Goal: Task Accomplishment & Management: Use online tool/utility

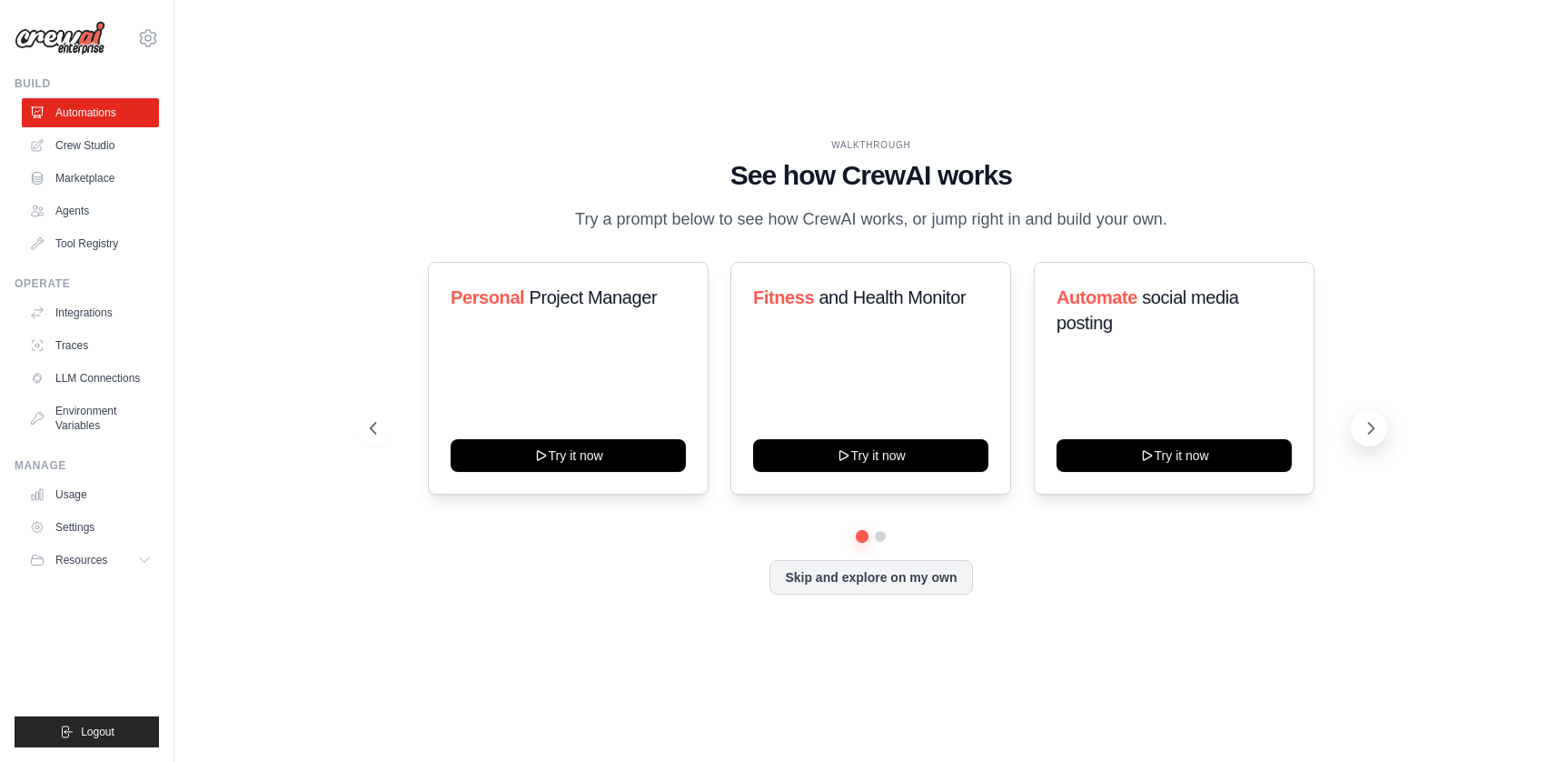
click at [1377, 425] on icon at bounding box center [1371, 428] width 19 height 19
click at [135, 554] on button "Resources" at bounding box center [92, 560] width 137 height 29
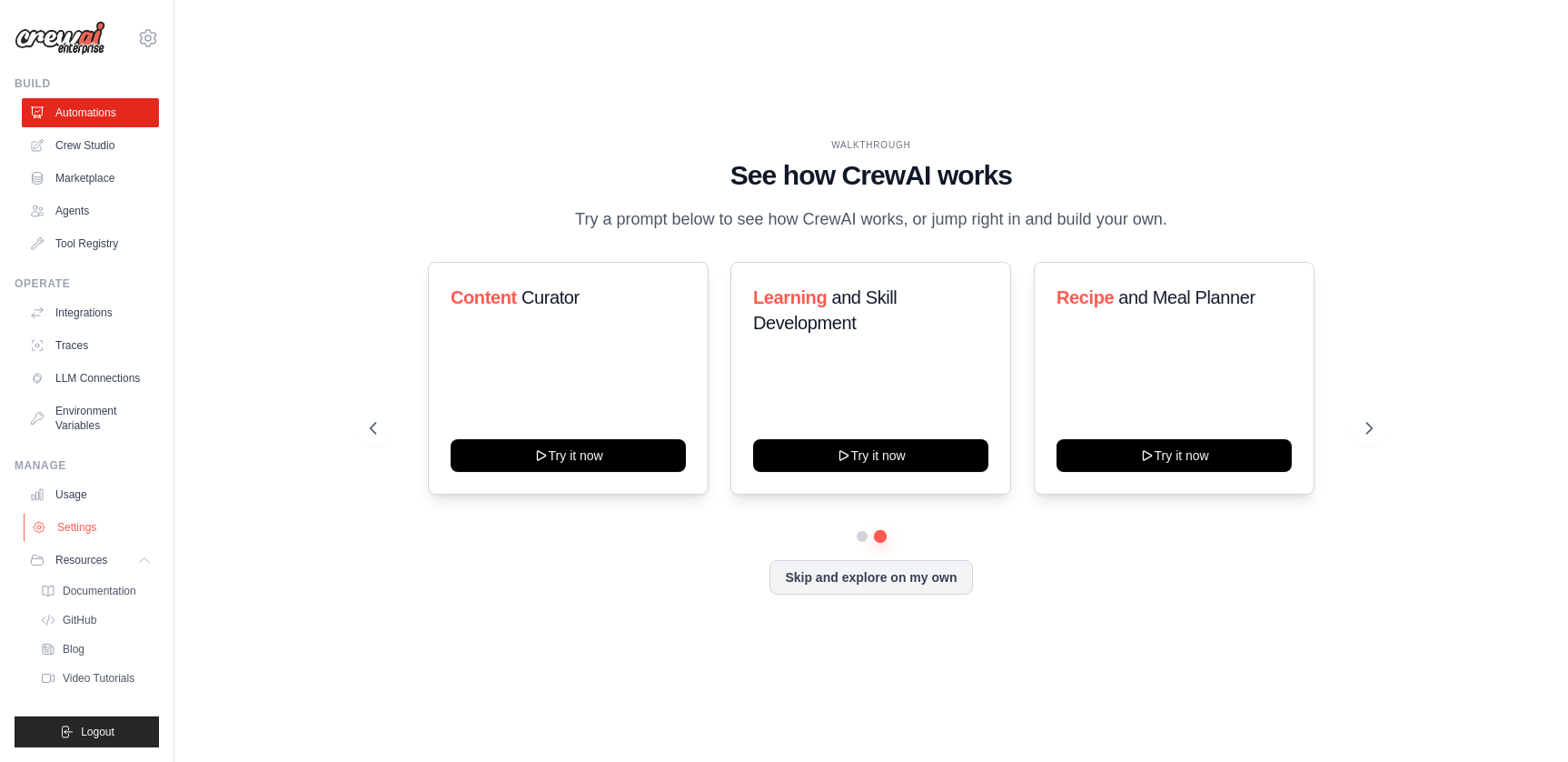
click at [88, 521] on link "Settings" at bounding box center [92, 527] width 137 height 29
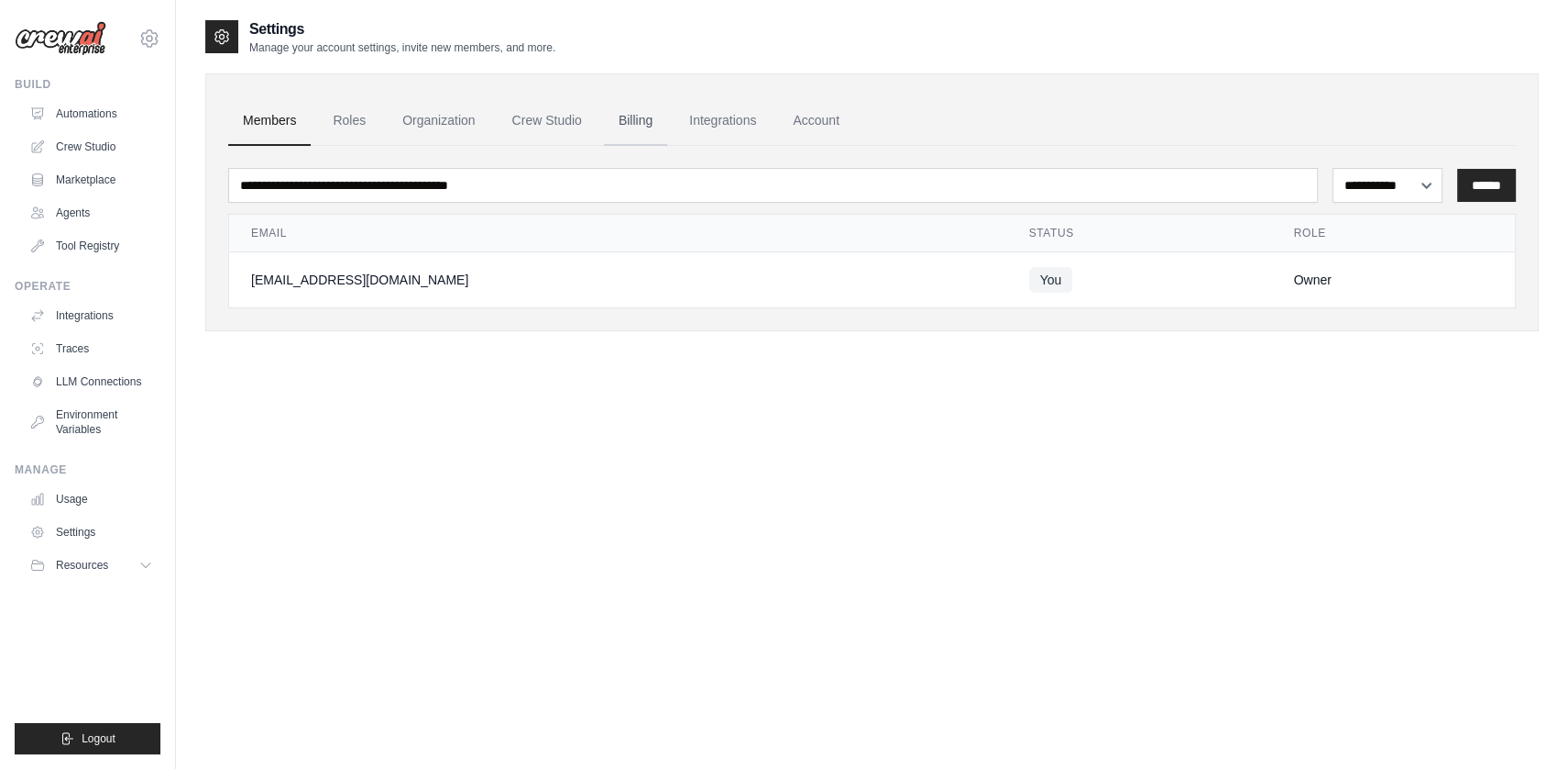
click at [643, 123] on link "Billing" at bounding box center [636, 121] width 63 height 50
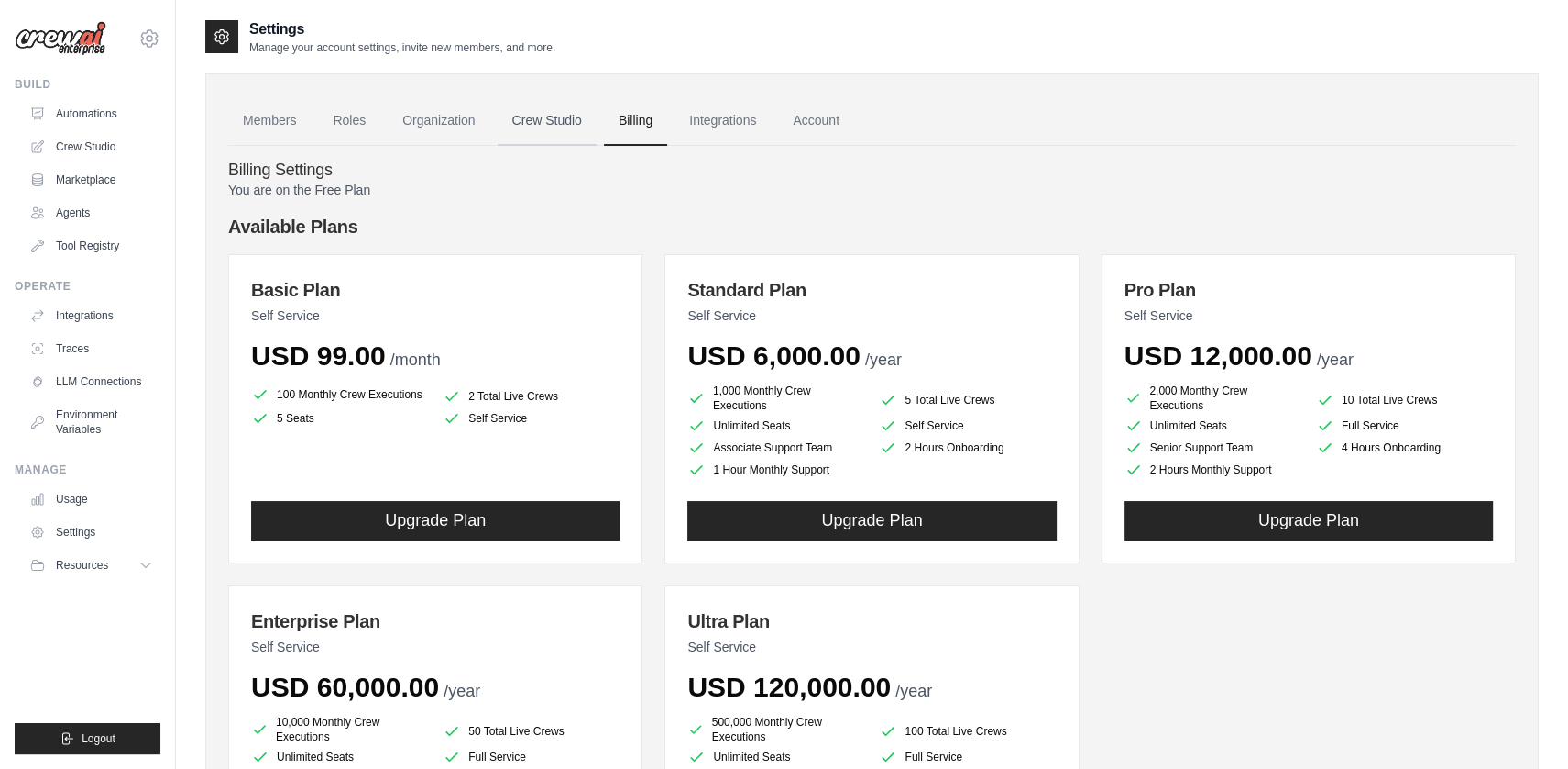
click at [569, 122] on link "Crew Studio" at bounding box center [548, 121] width 99 height 50
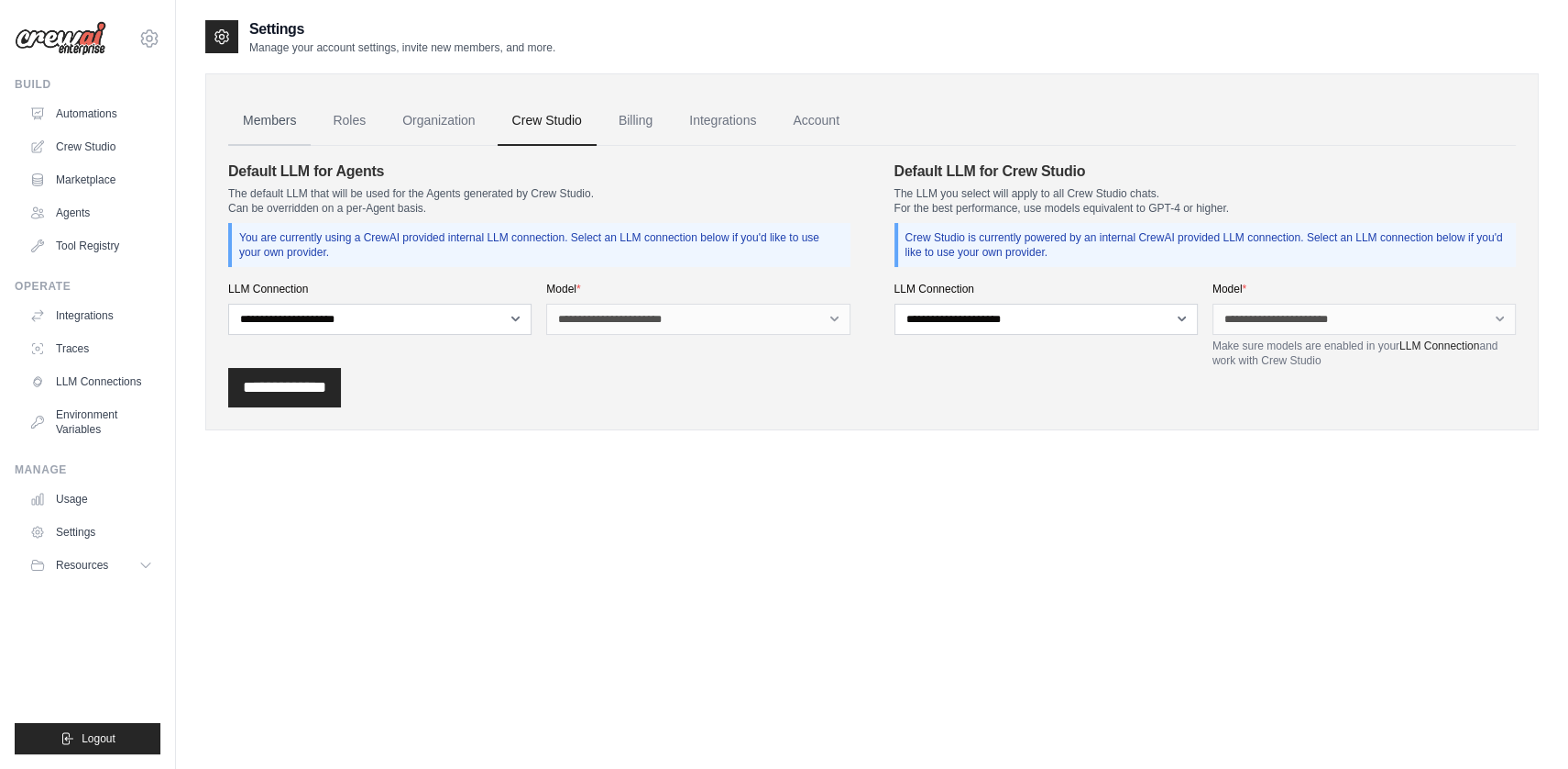
click at [276, 124] on link "Members" at bounding box center [268, 121] width 82 height 50
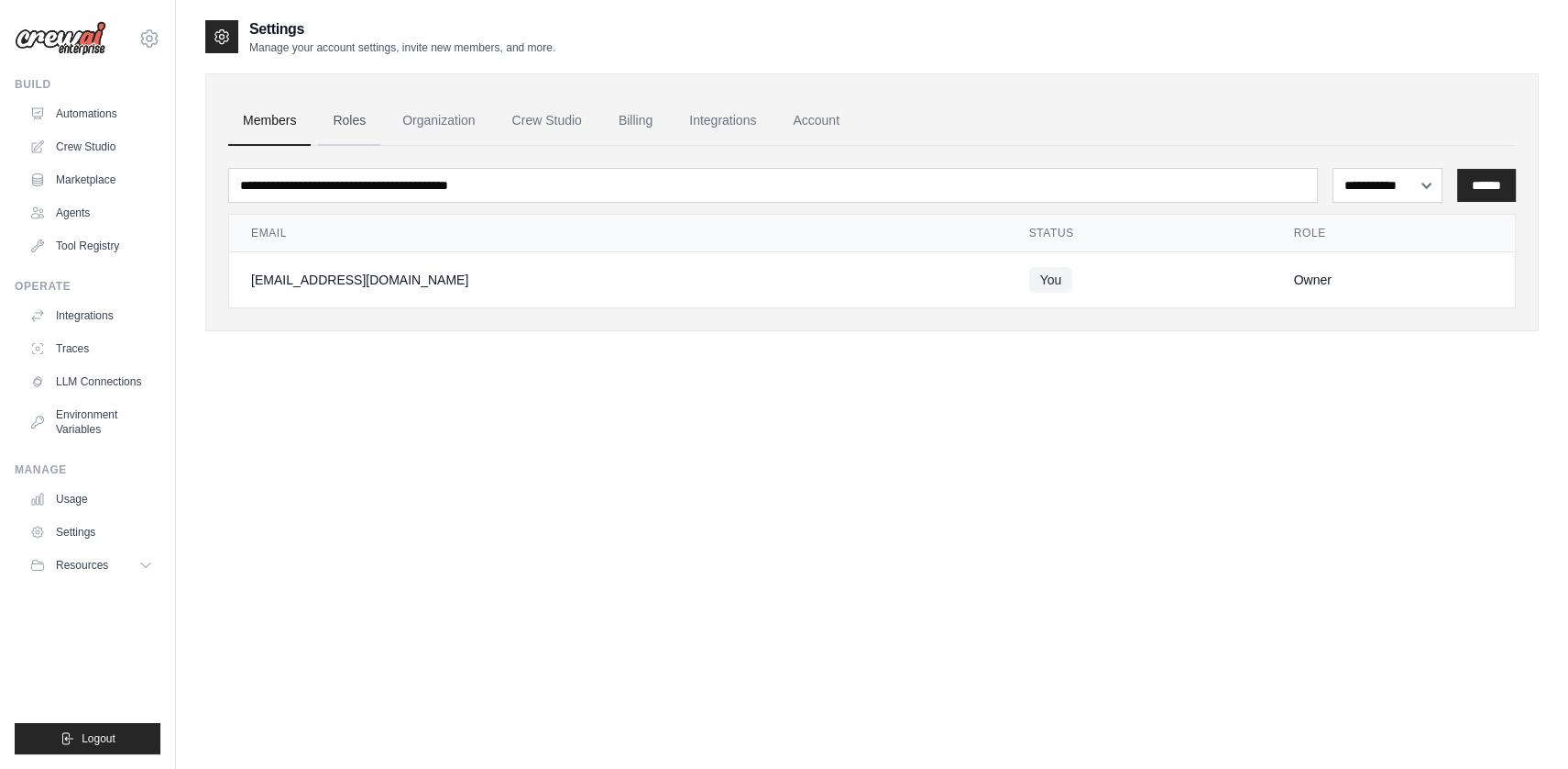
click at [353, 122] on link "Roles" at bounding box center [349, 121] width 62 height 50
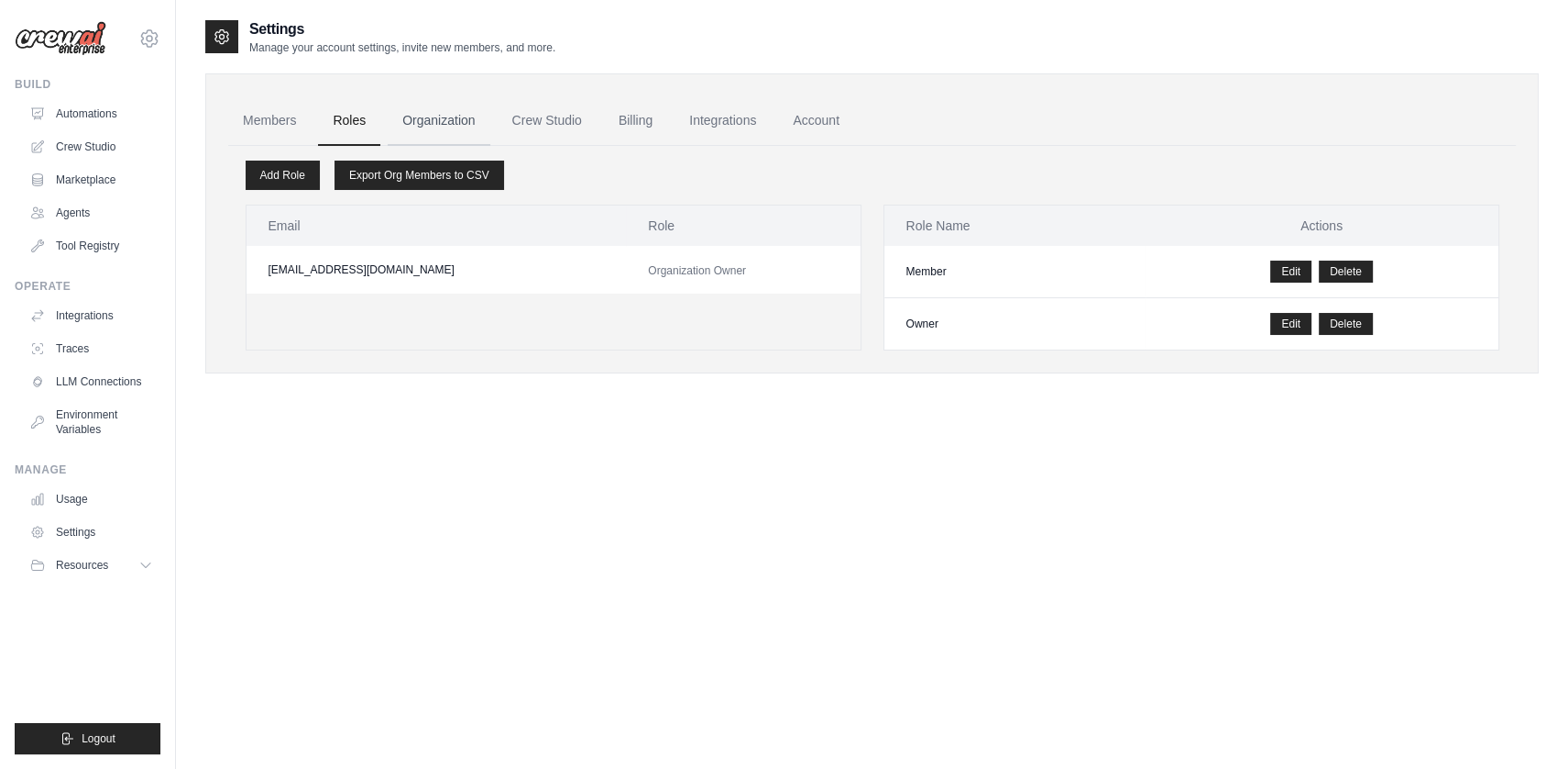
click at [422, 131] on link "Organization" at bounding box center [438, 121] width 102 height 50
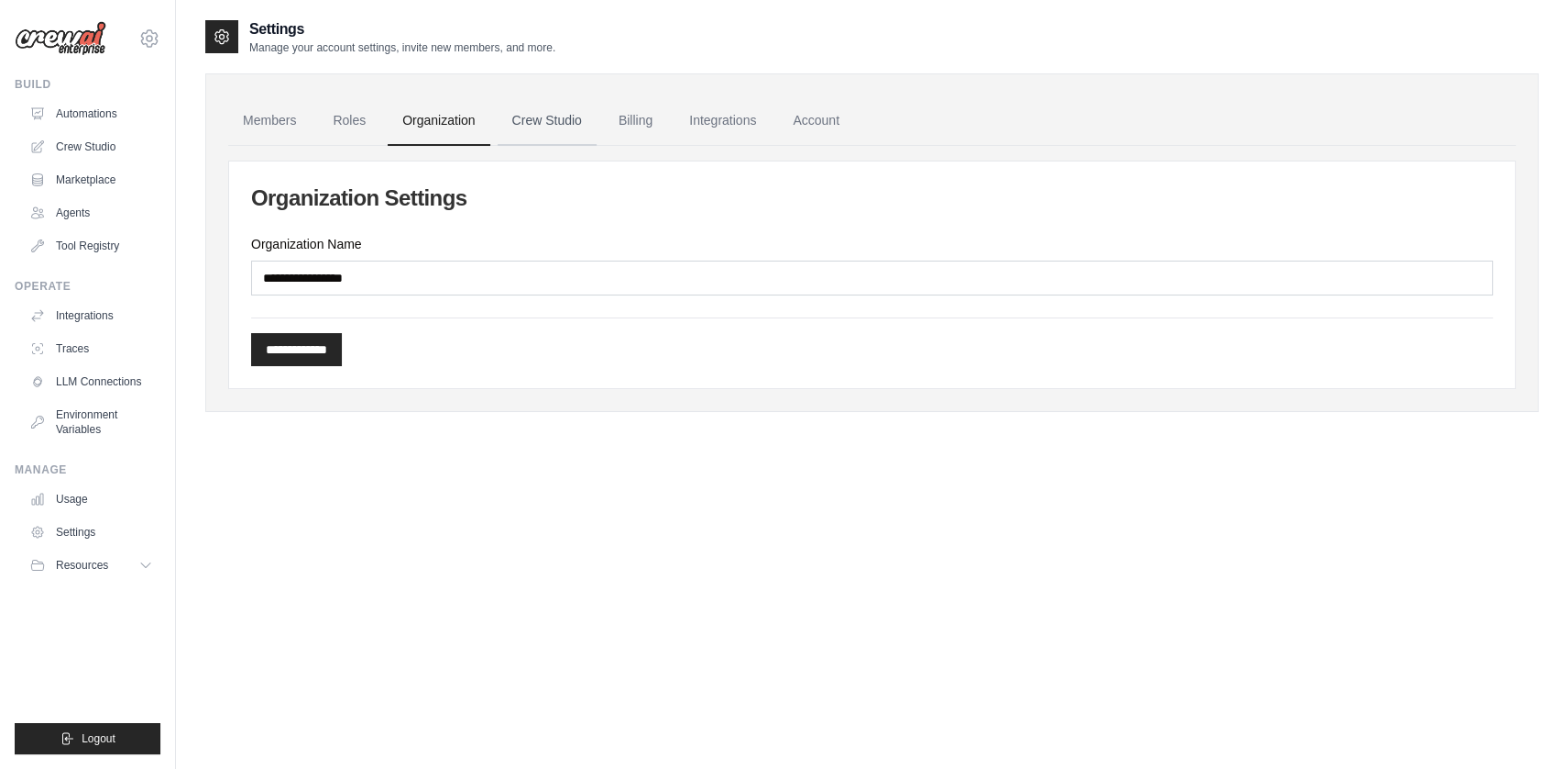
click at [528, 132] on link "Crew Studio" at bounding box center [548, 121] width 99 height 50
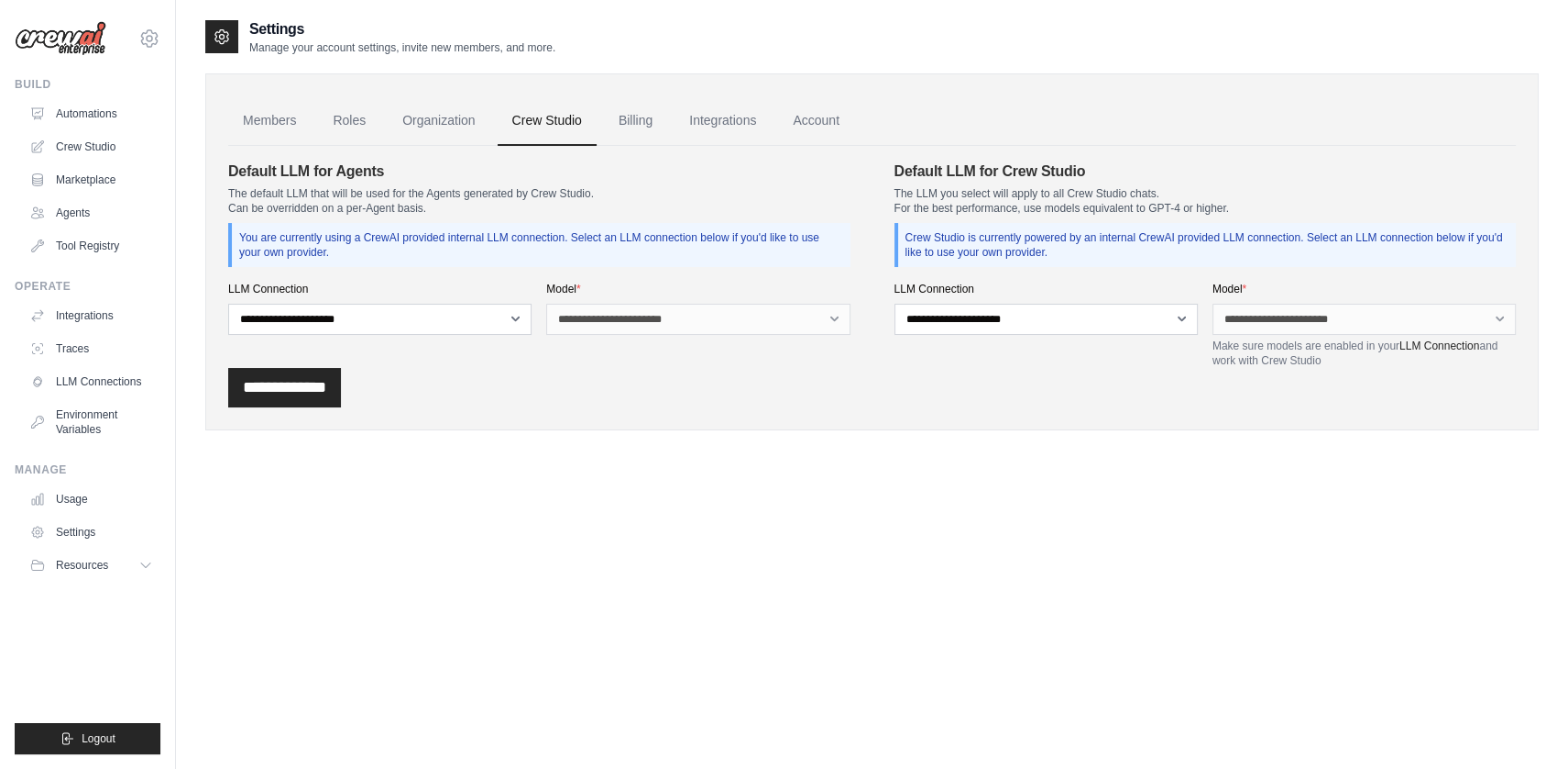
click at [616, 132] on link "Billing" at bounding box center [636, 121] width 63 height 50
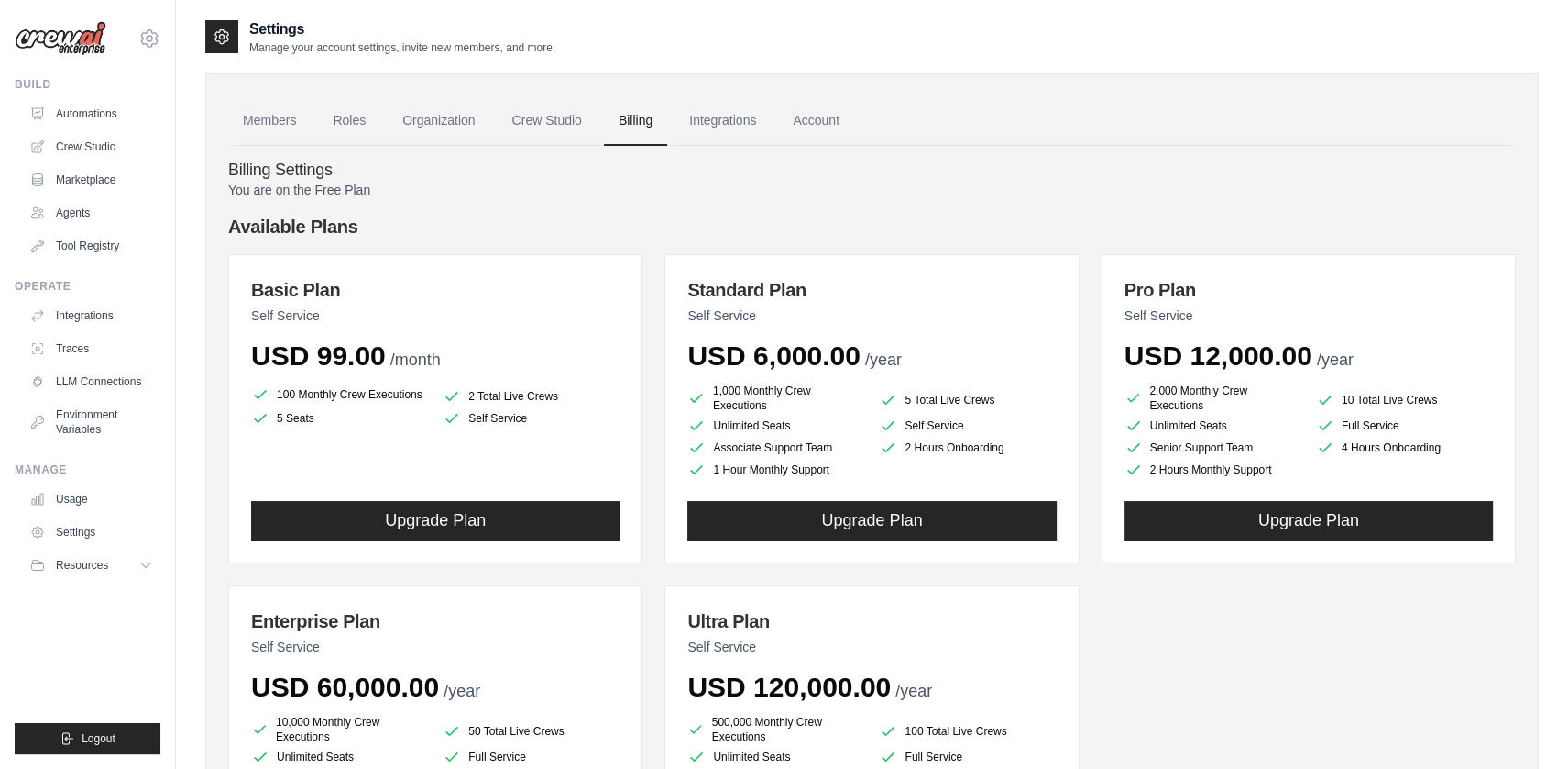
click at [480, 351] on div "USD 99.00 /month" at bounding box center [436, 355] width 368 height 33
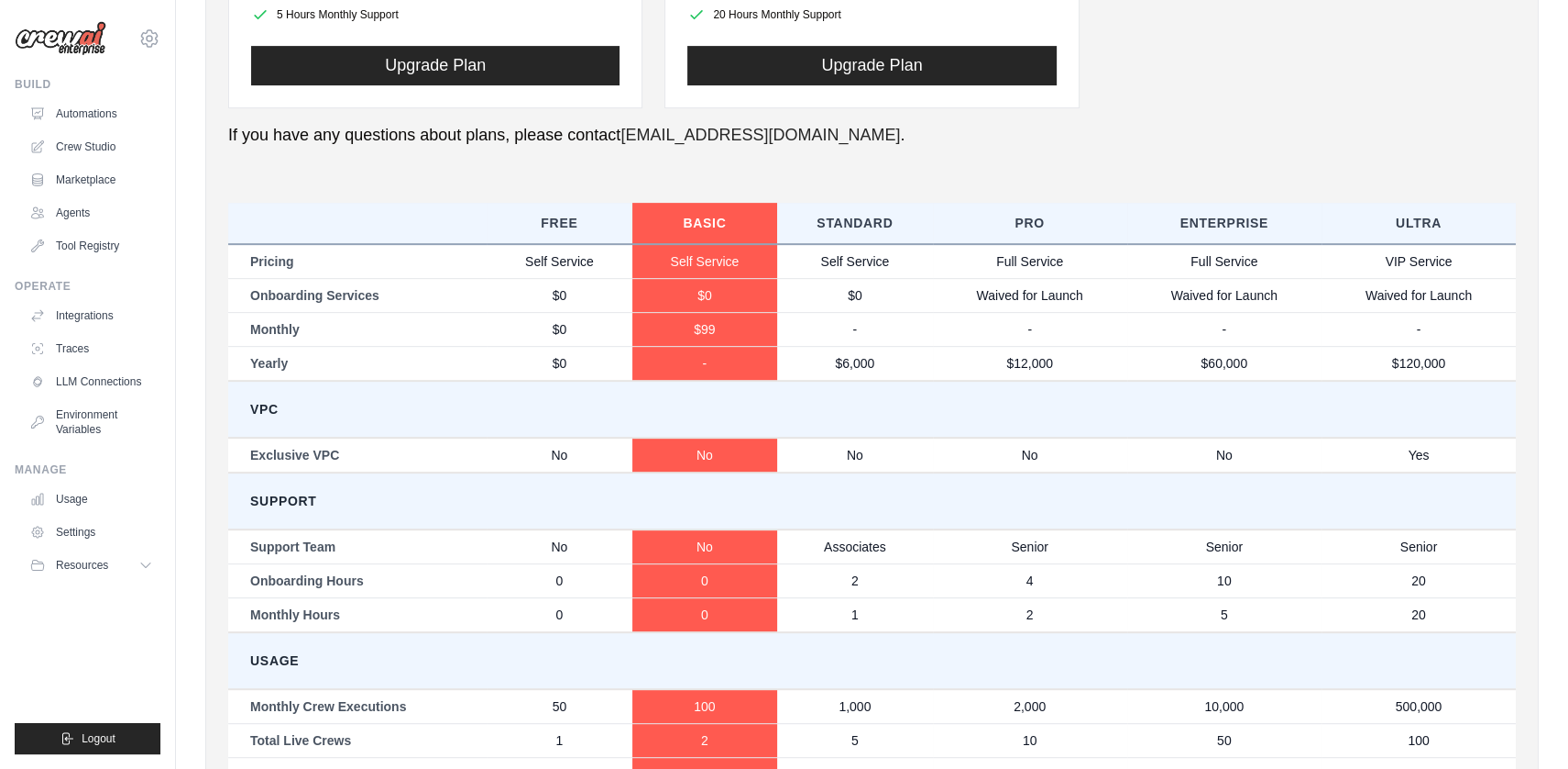
scroll to position [898, 0]
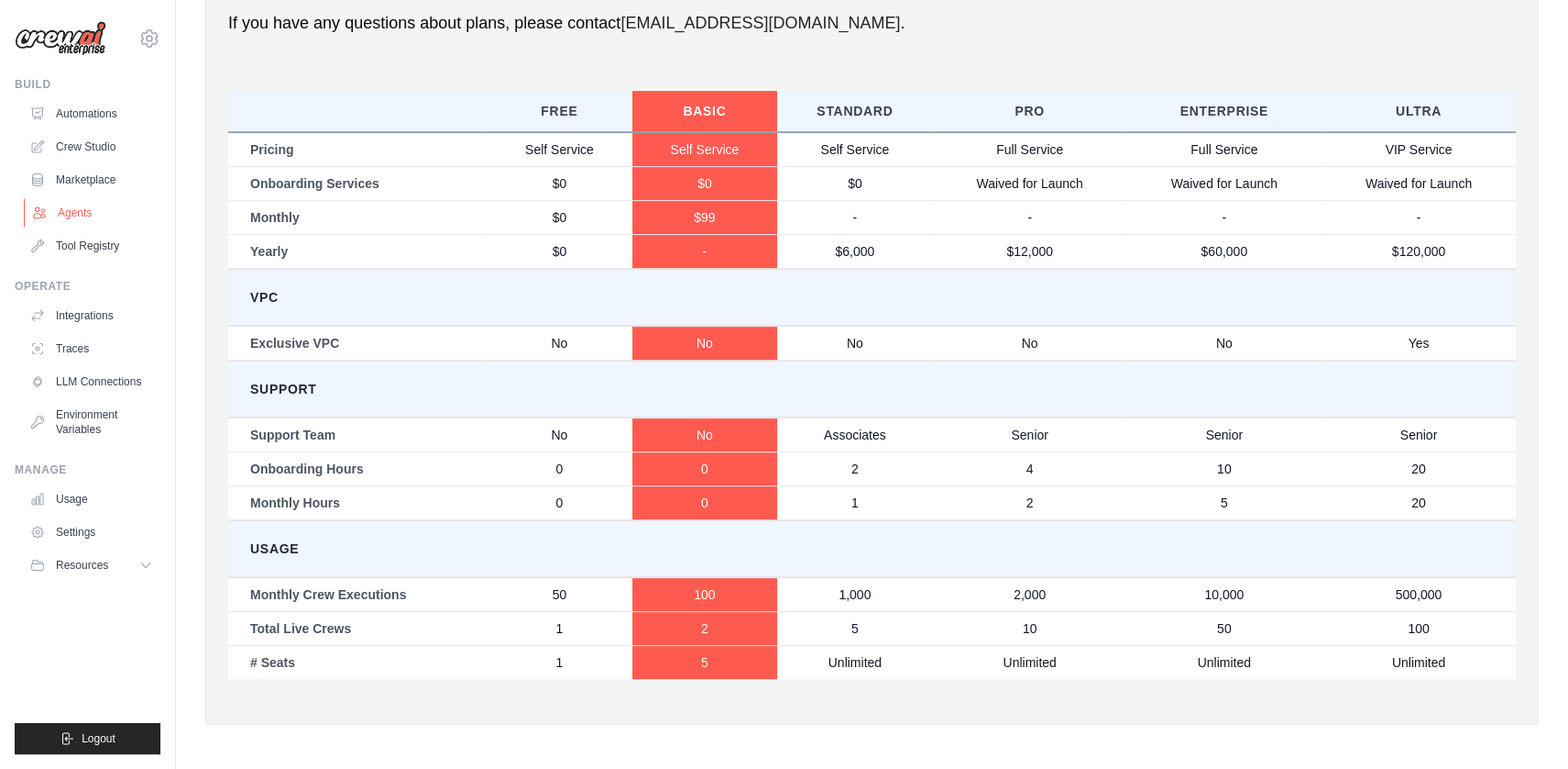
click at [78, 218] on link "Agents" at bounding box center [93, 213] width 139 height 30
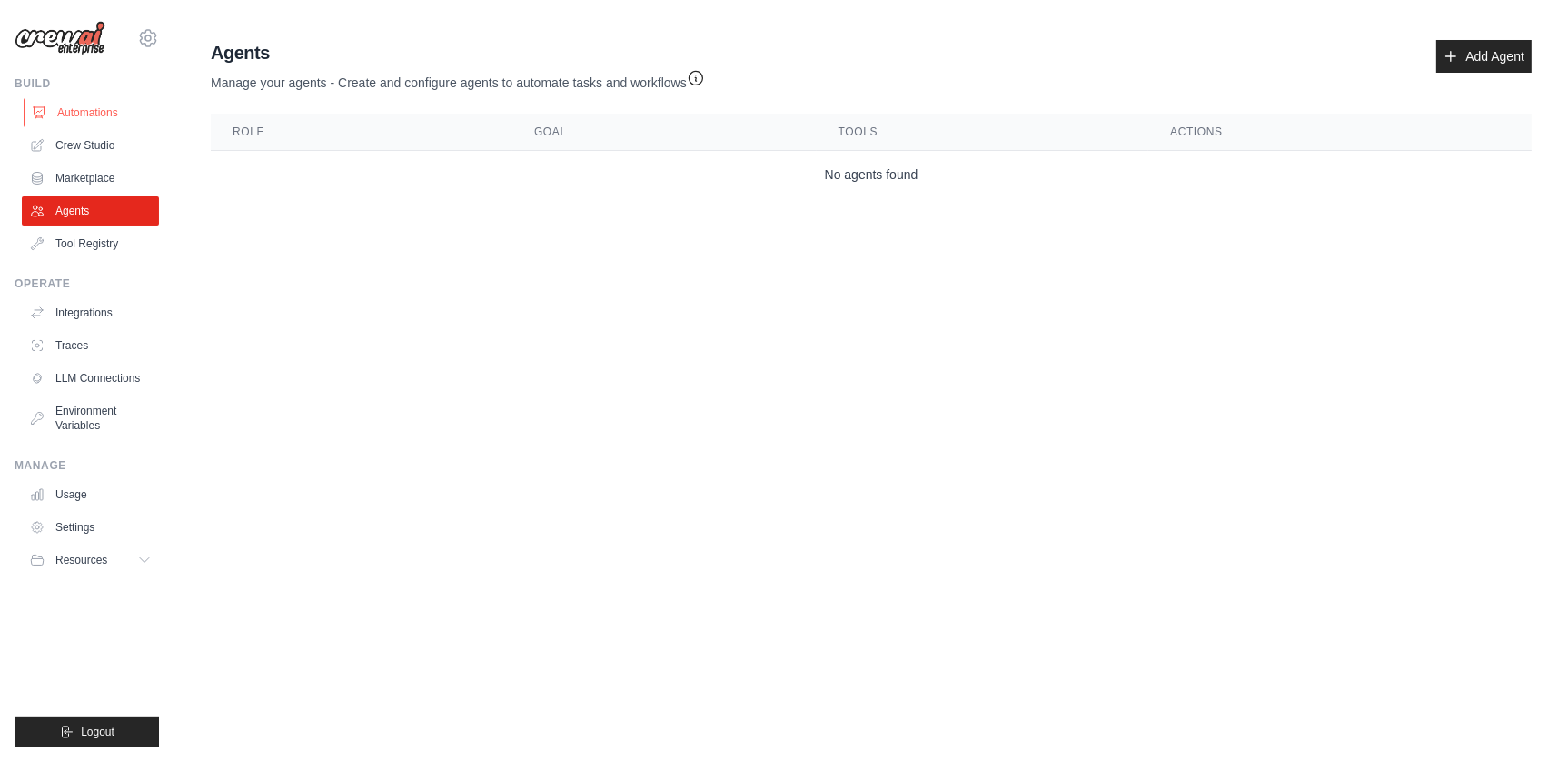
click at [109, 113] on link "Automations" at bounding box center [92, 113] width 137 height 29
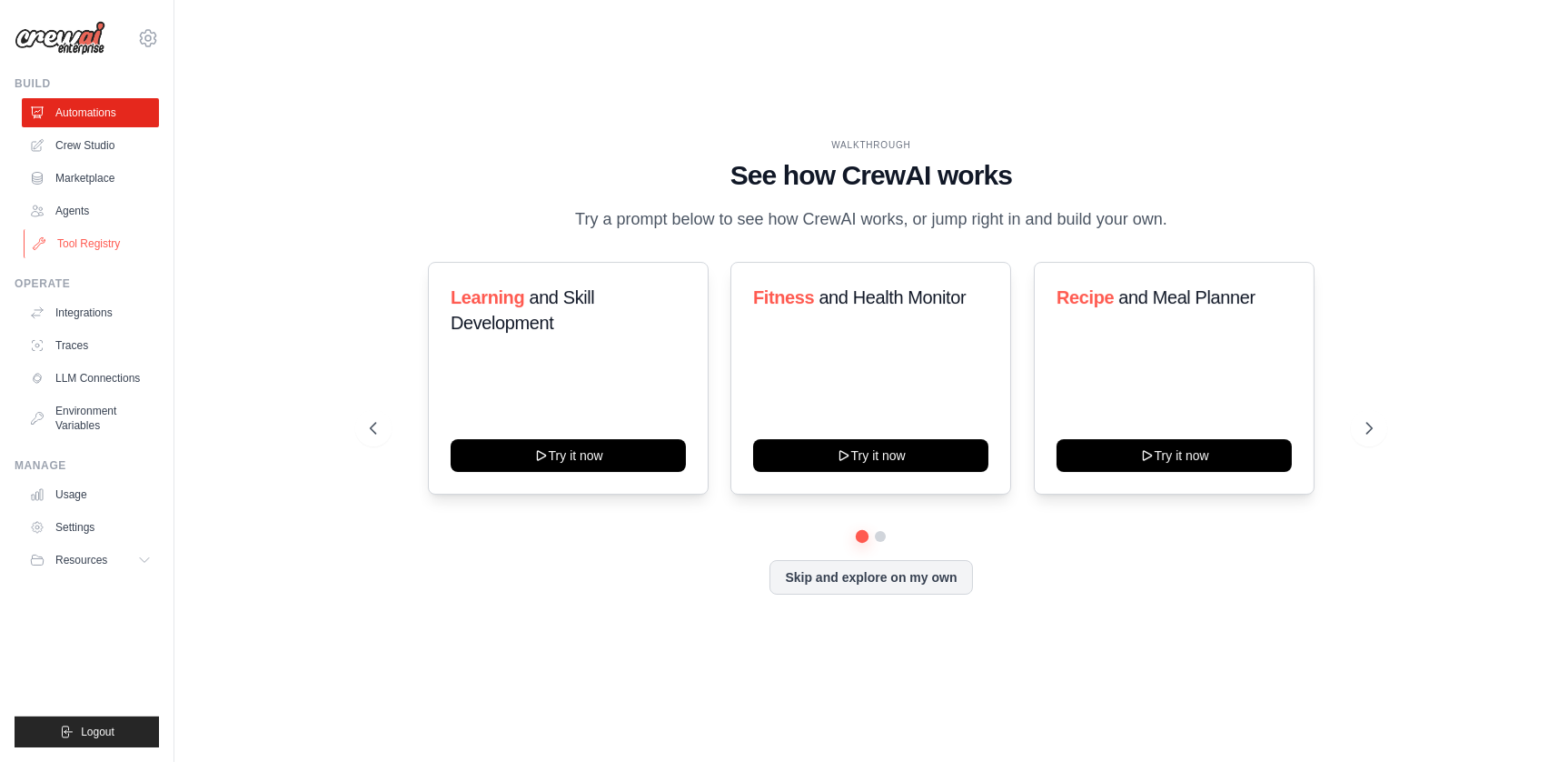
click at [104, 236] on link "Tool Registry" at bounding box center [92, 244] width 137 height 29
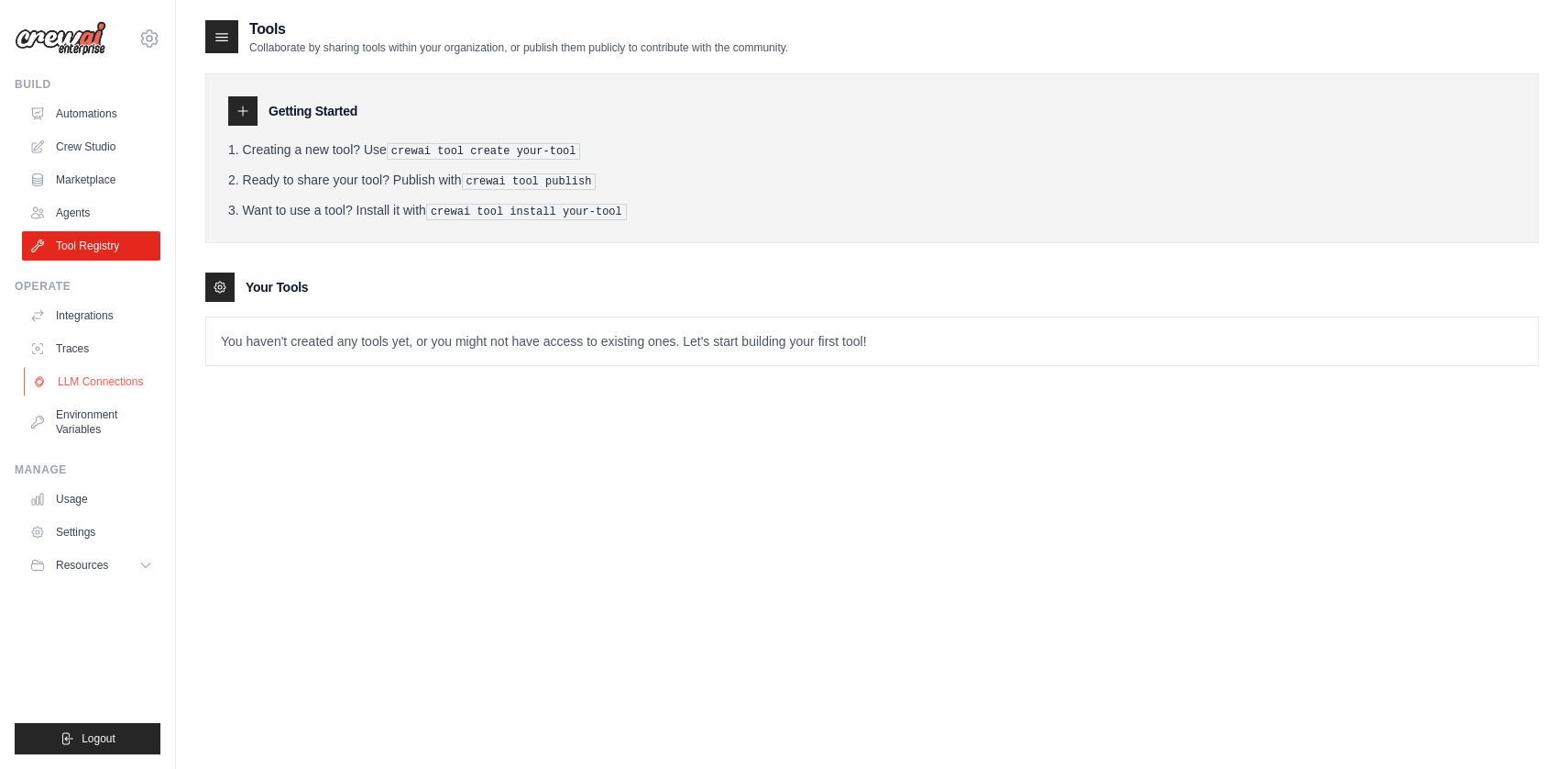
click at [97, 377] on link "LLM Connections" at bounding box center [93, 382] width 139 height 30
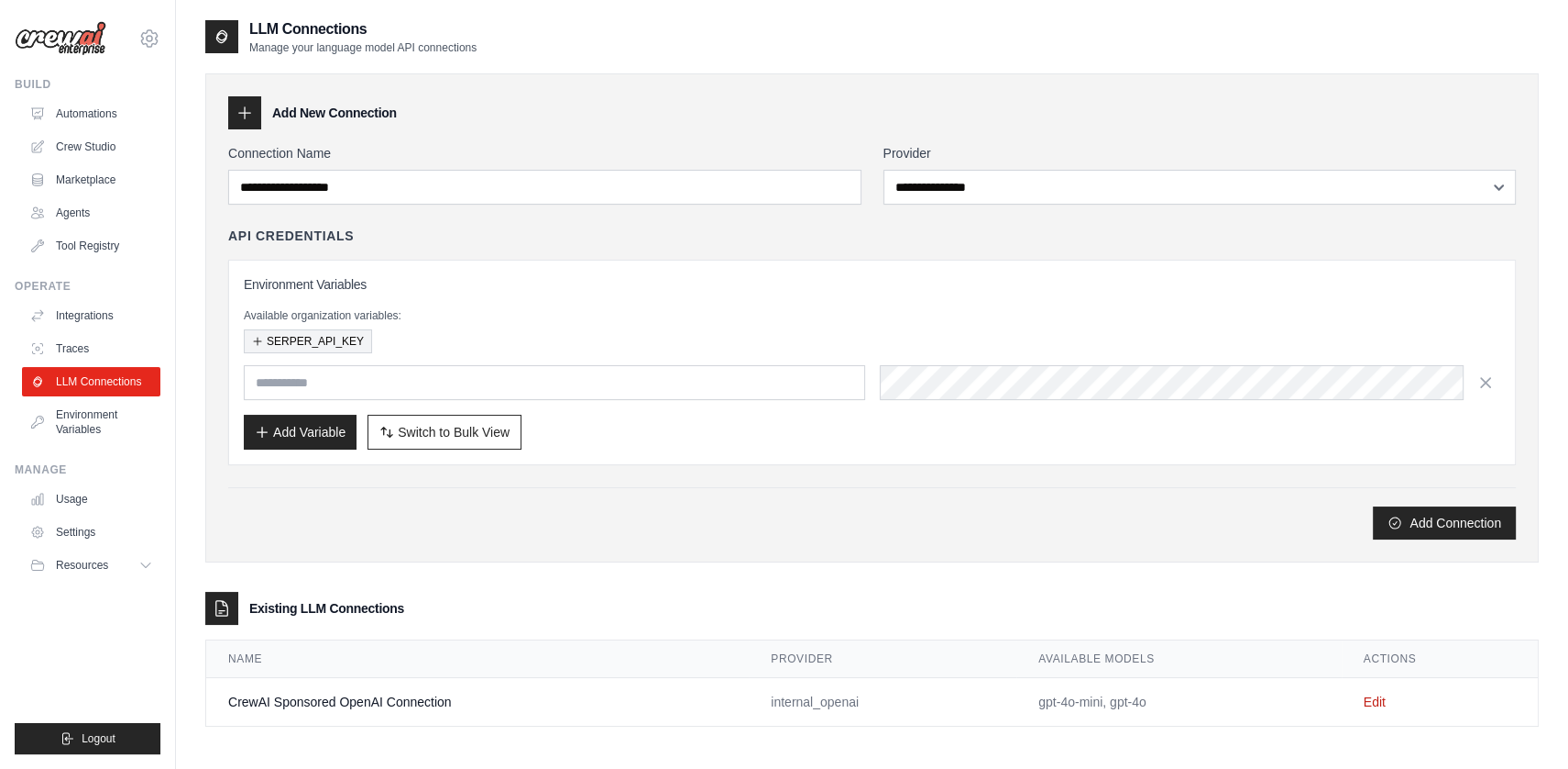
click at [299, 344] on button "SERPER_API_KEY" at bounding box center [308, 341] width 129 height 24
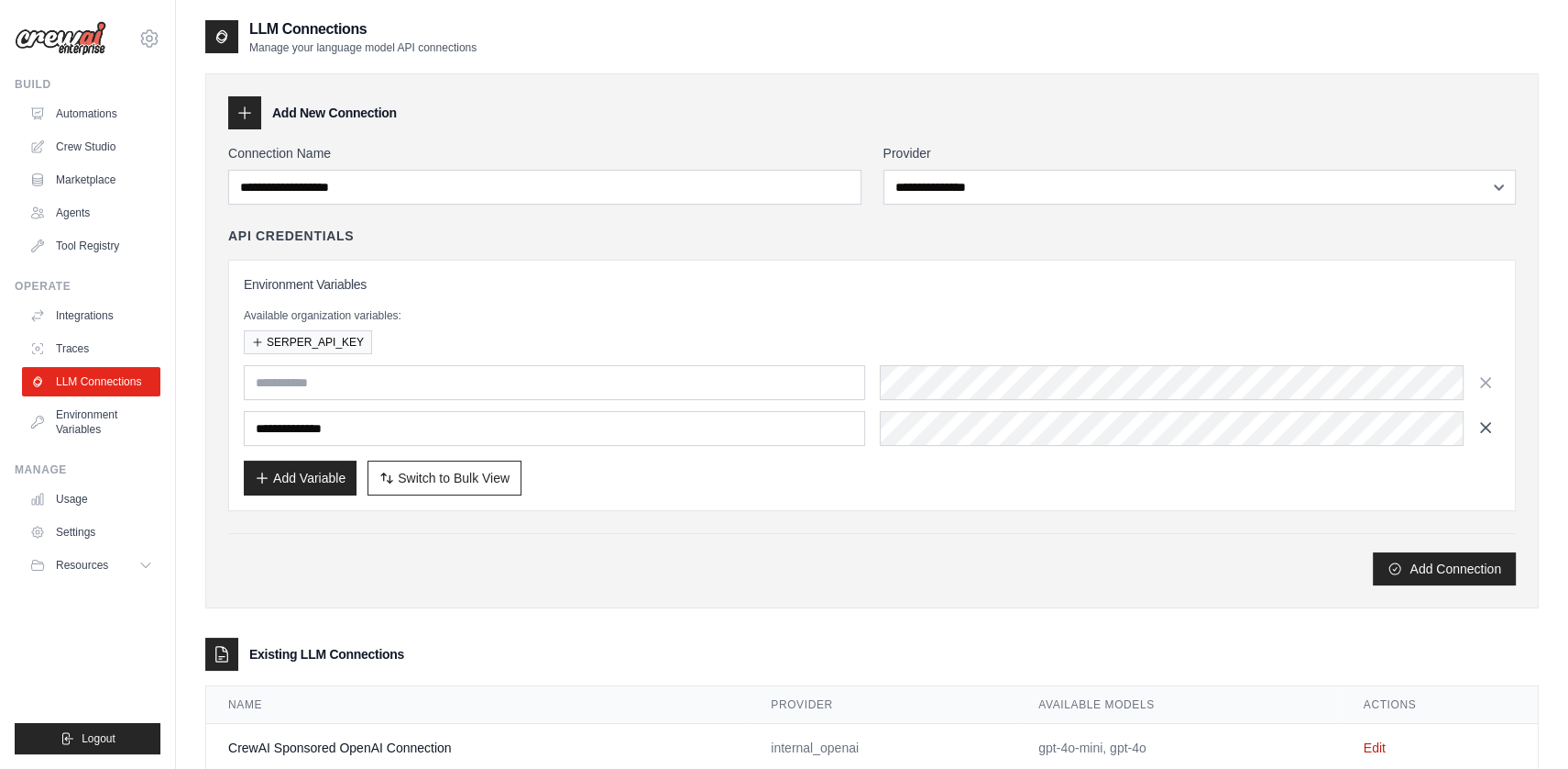
click at [1495, 425] on button "button" at bounding box center [1486, 427] width 30 height 30
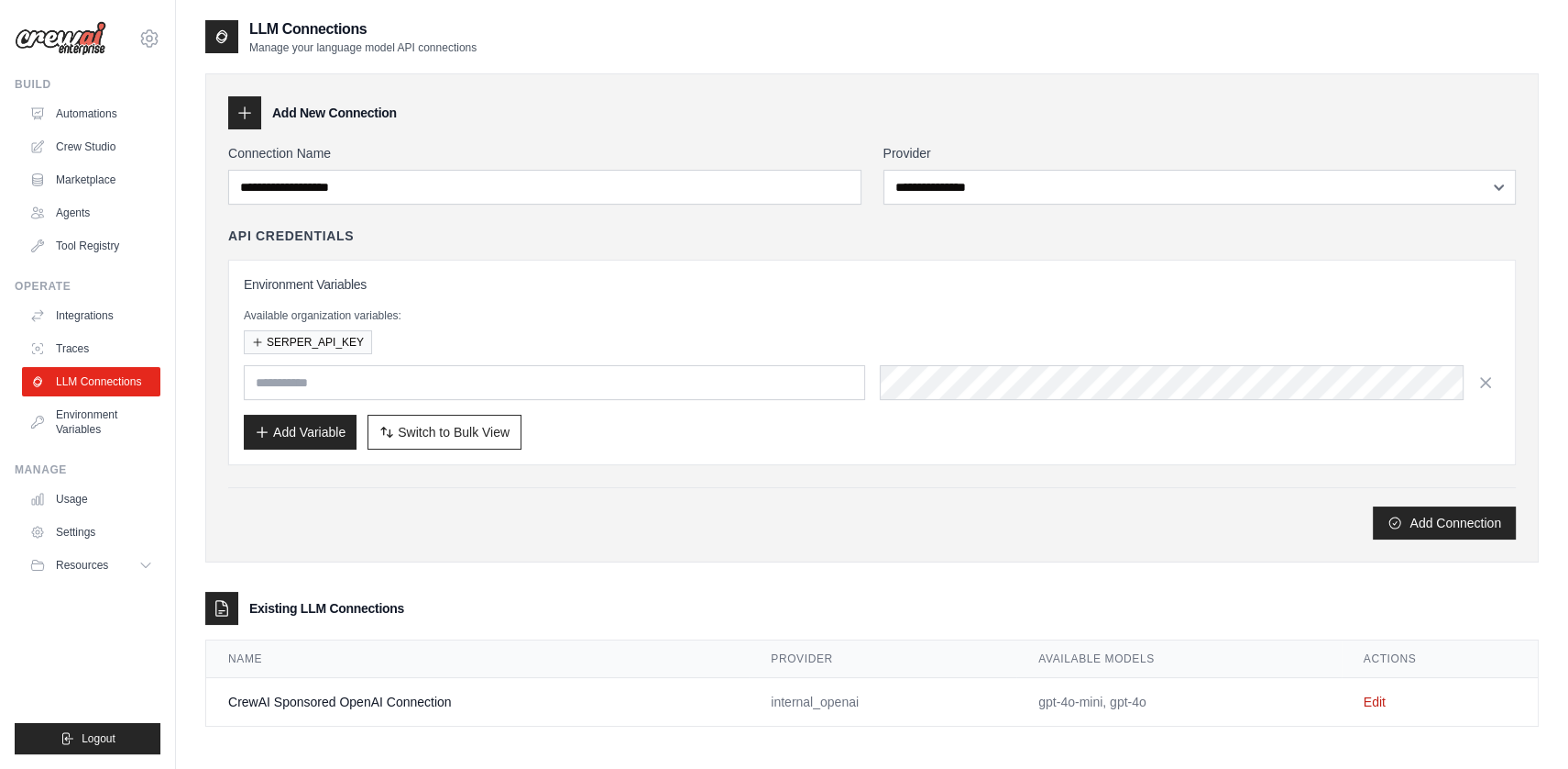
click at [185, 429] on div "**********" at bounding box center [873, 403] width 1393 height 769
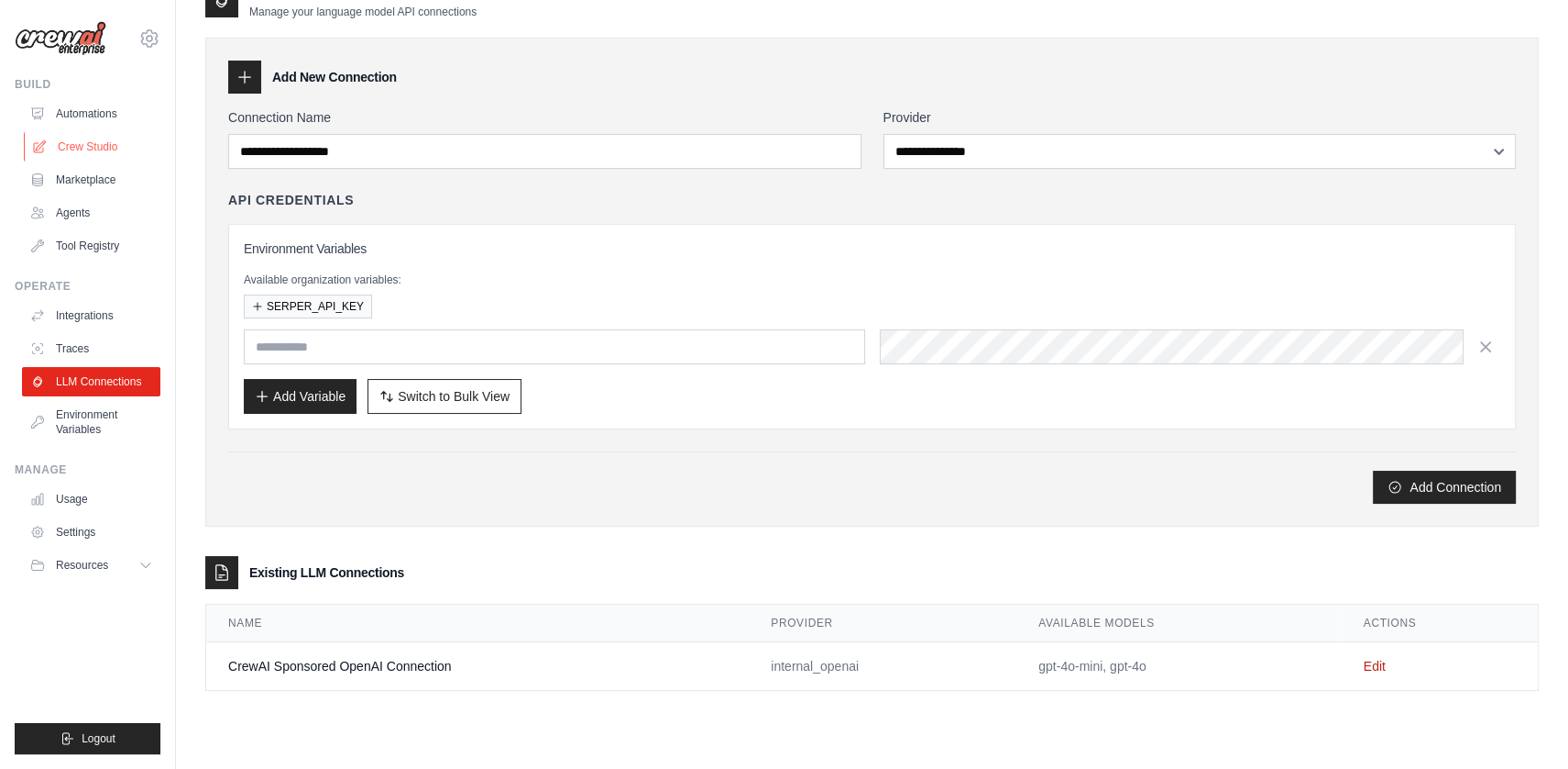
click at [90, 151] on link "Crew Studio" at bounding box center [93, 147] width 139 height 30
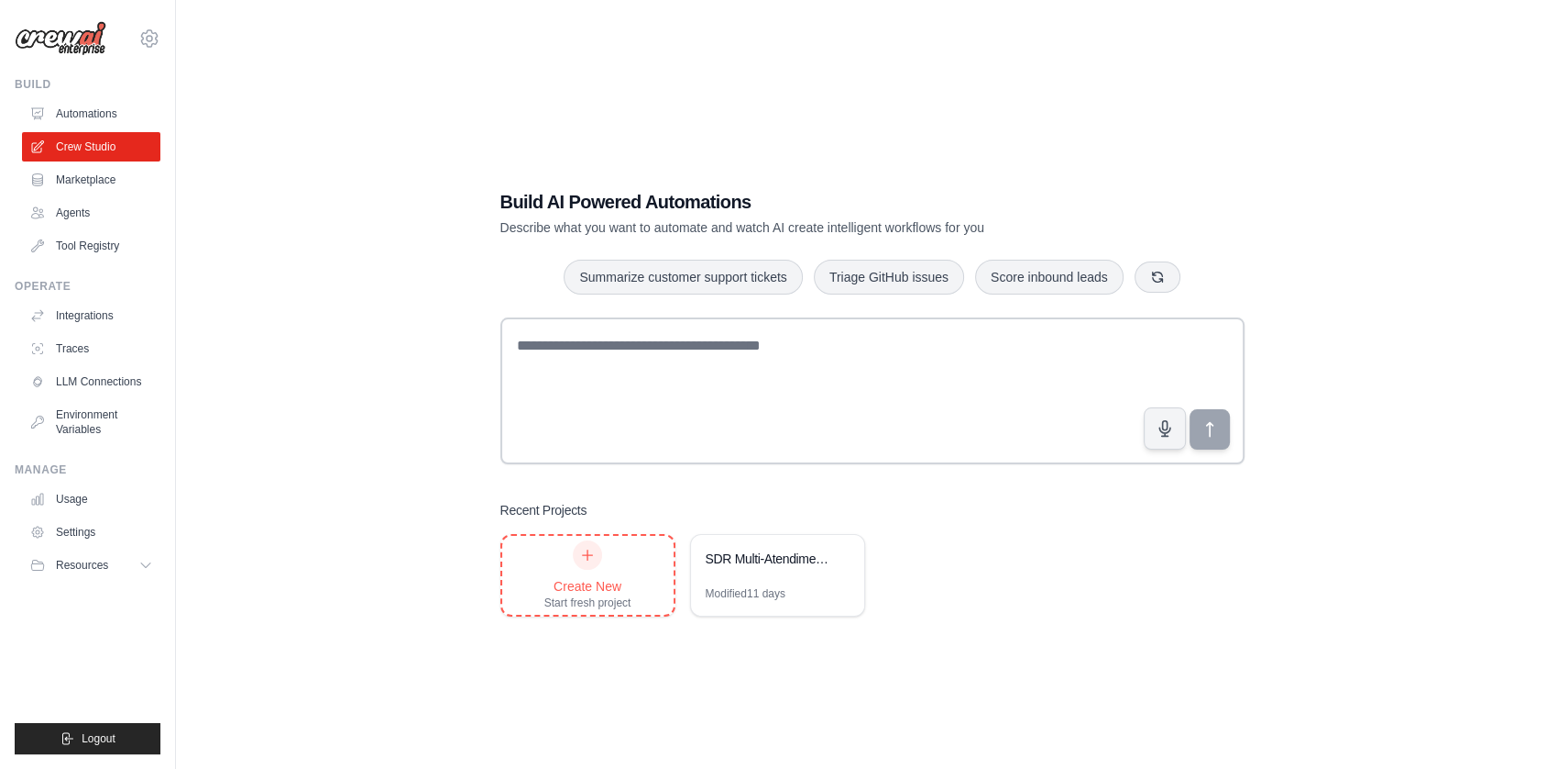
click at [658, 555] on div "Create New Start fresh project" at bounding box center [587, 575] width 171 height 79
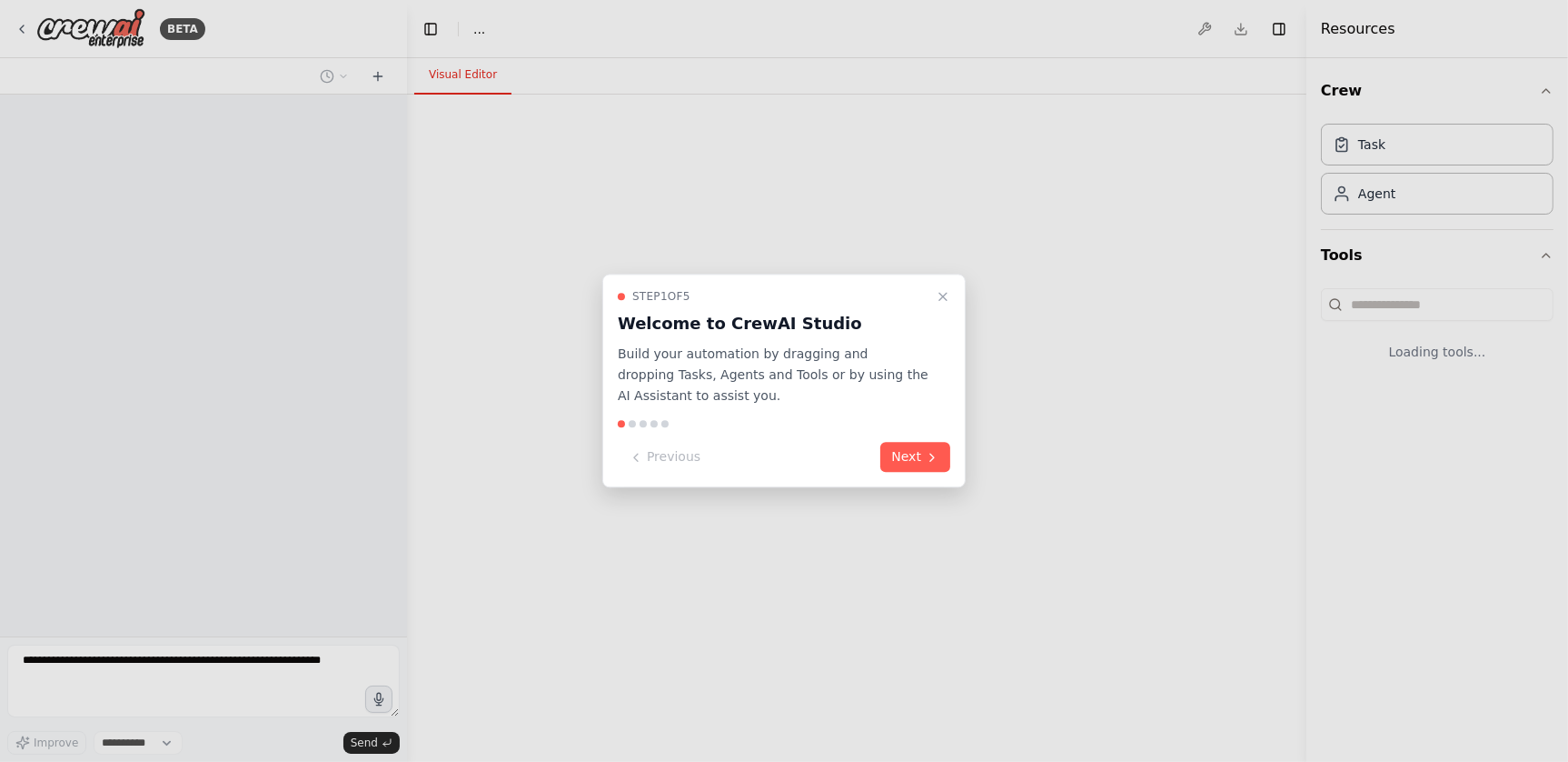
select select "****"
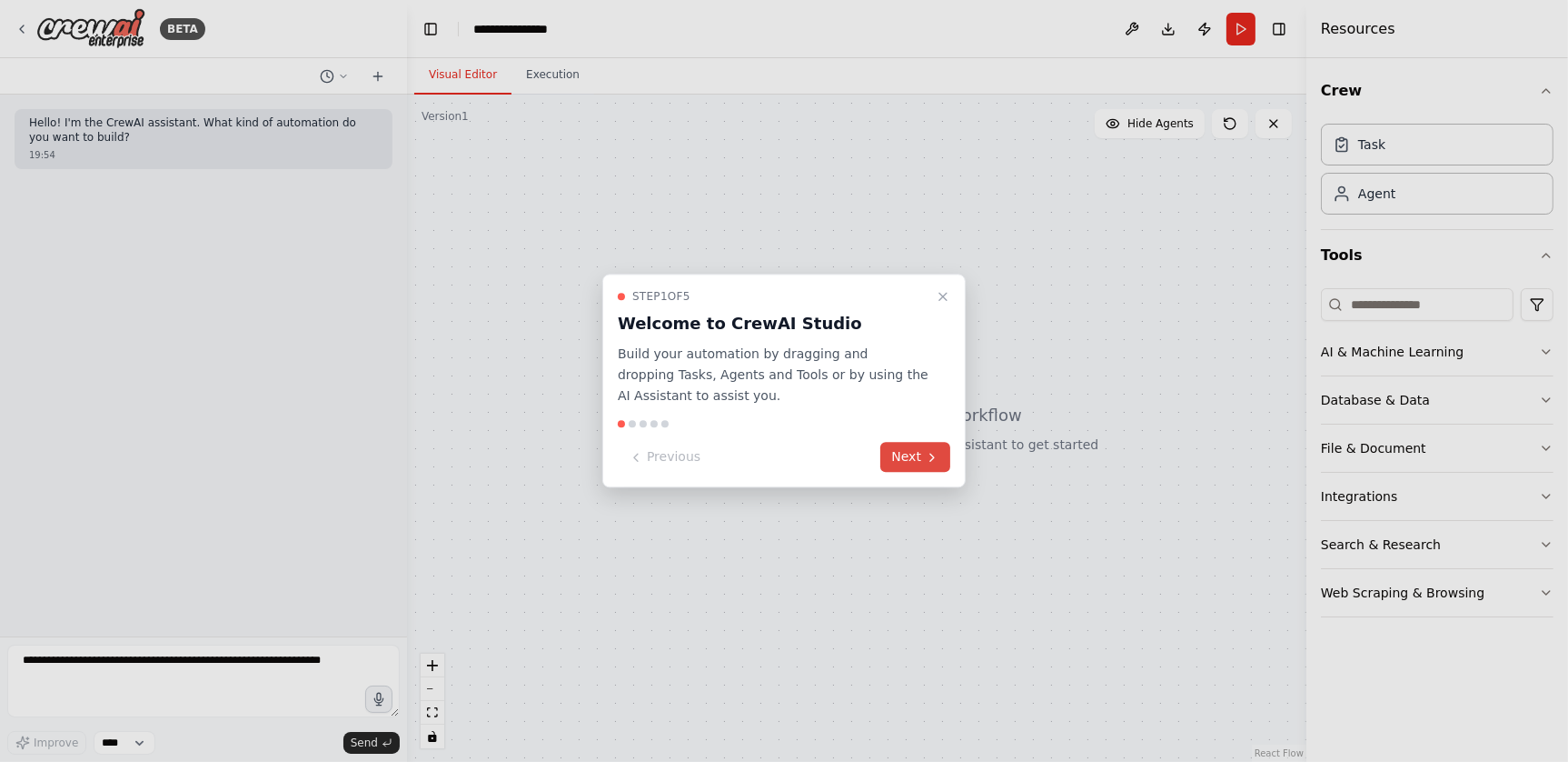
click at [919, 451] on button "Next" at bounding box center [915, 458] width 70 height 30
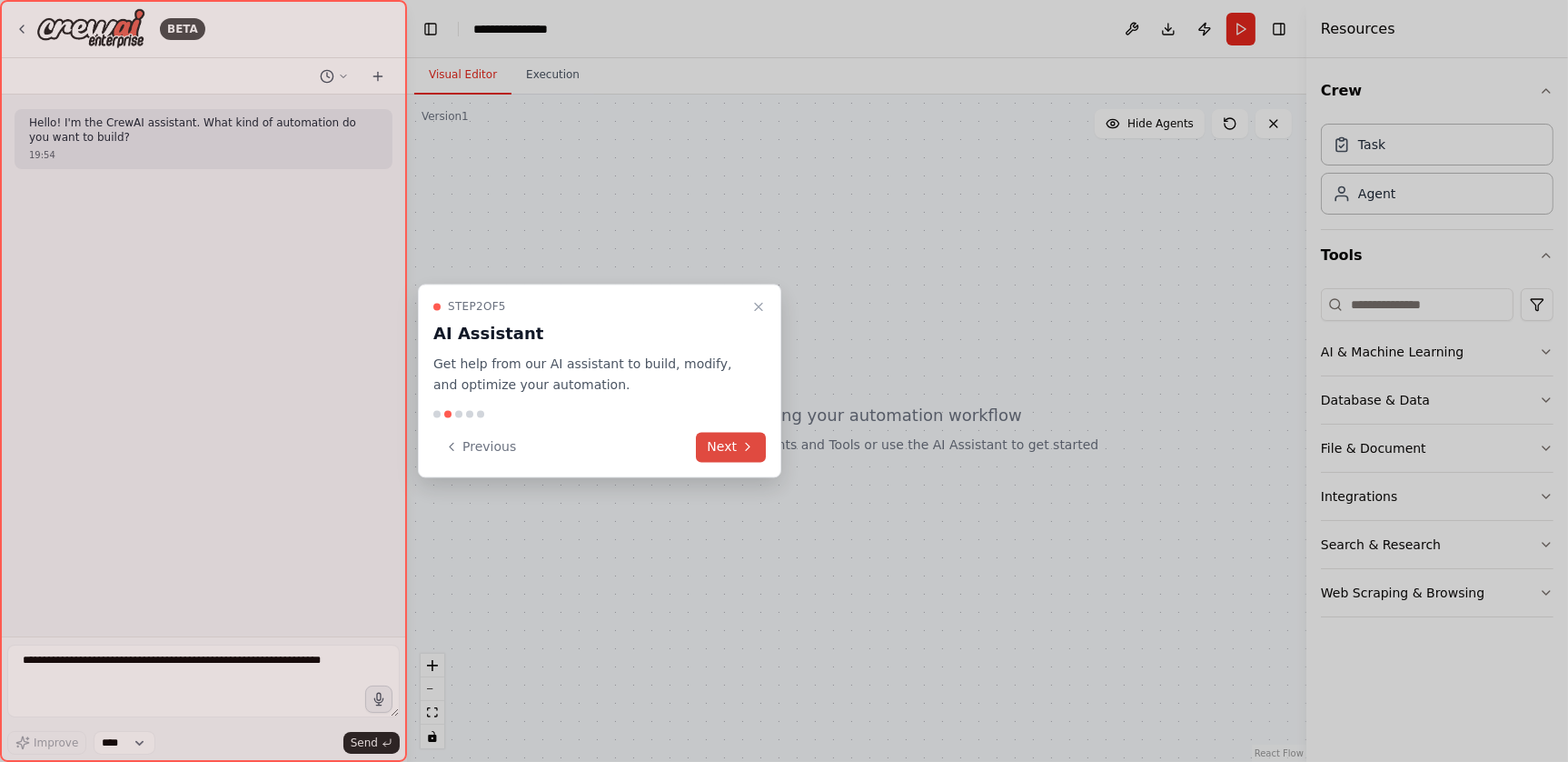
click at [736, 449] on button "Next" at bounding box center [730, 447] width 70 height 30
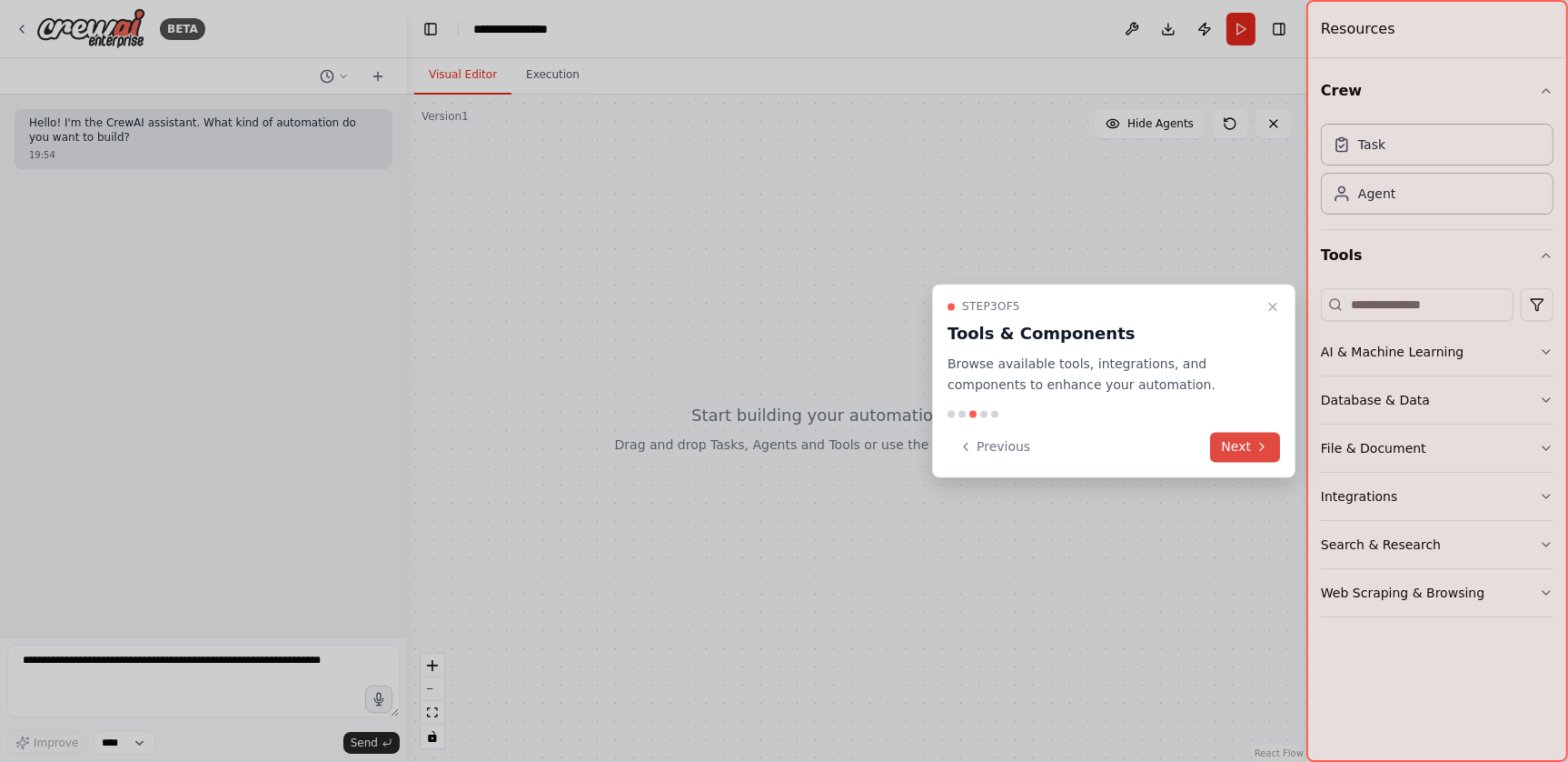
click at [1238, 457] on button "Next" at bounding box center [1245, 447] width 70 height 30
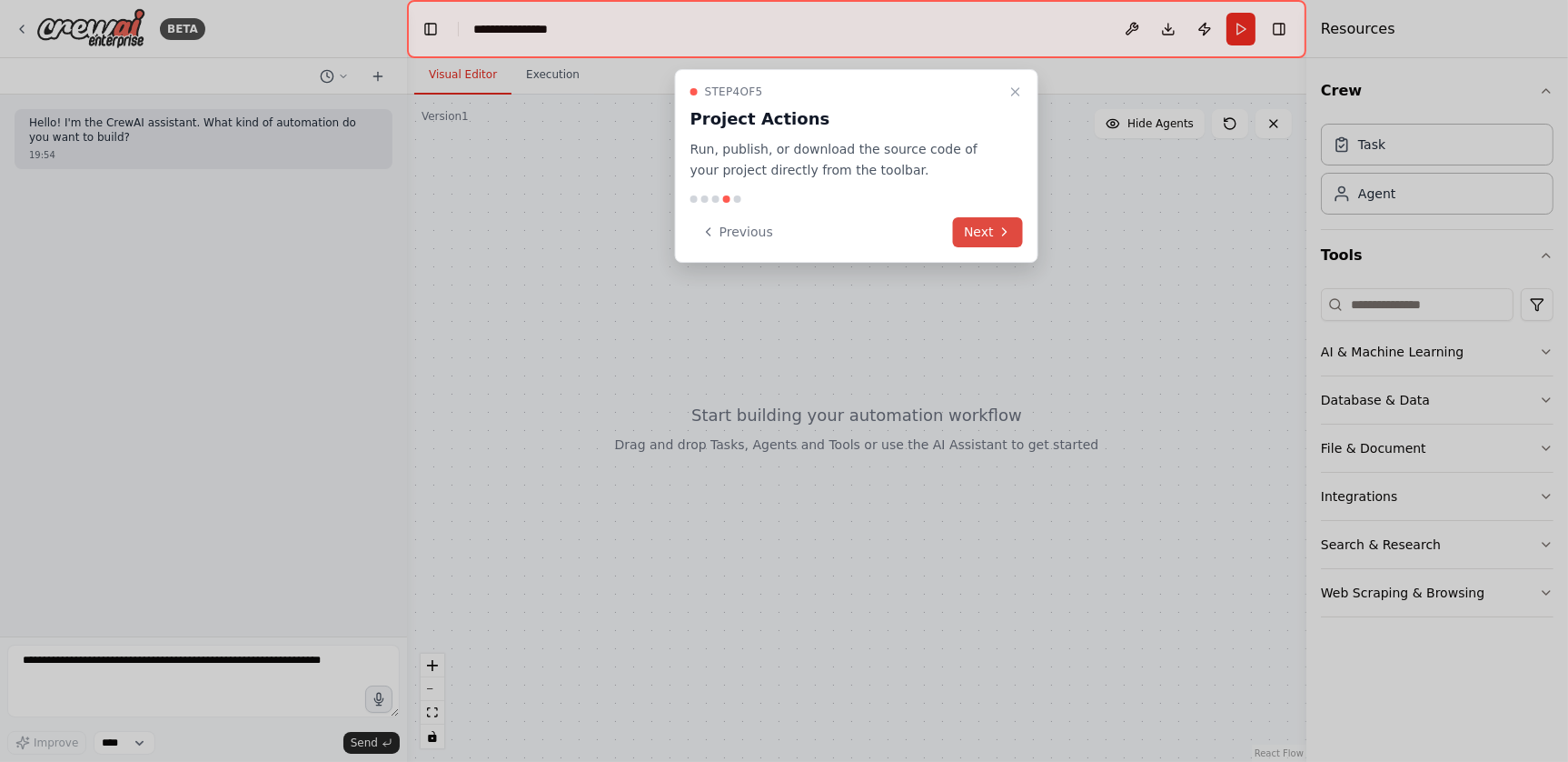
click at [999, 223] on button "Next" at bounding box center [988, 232] width 70 height 30
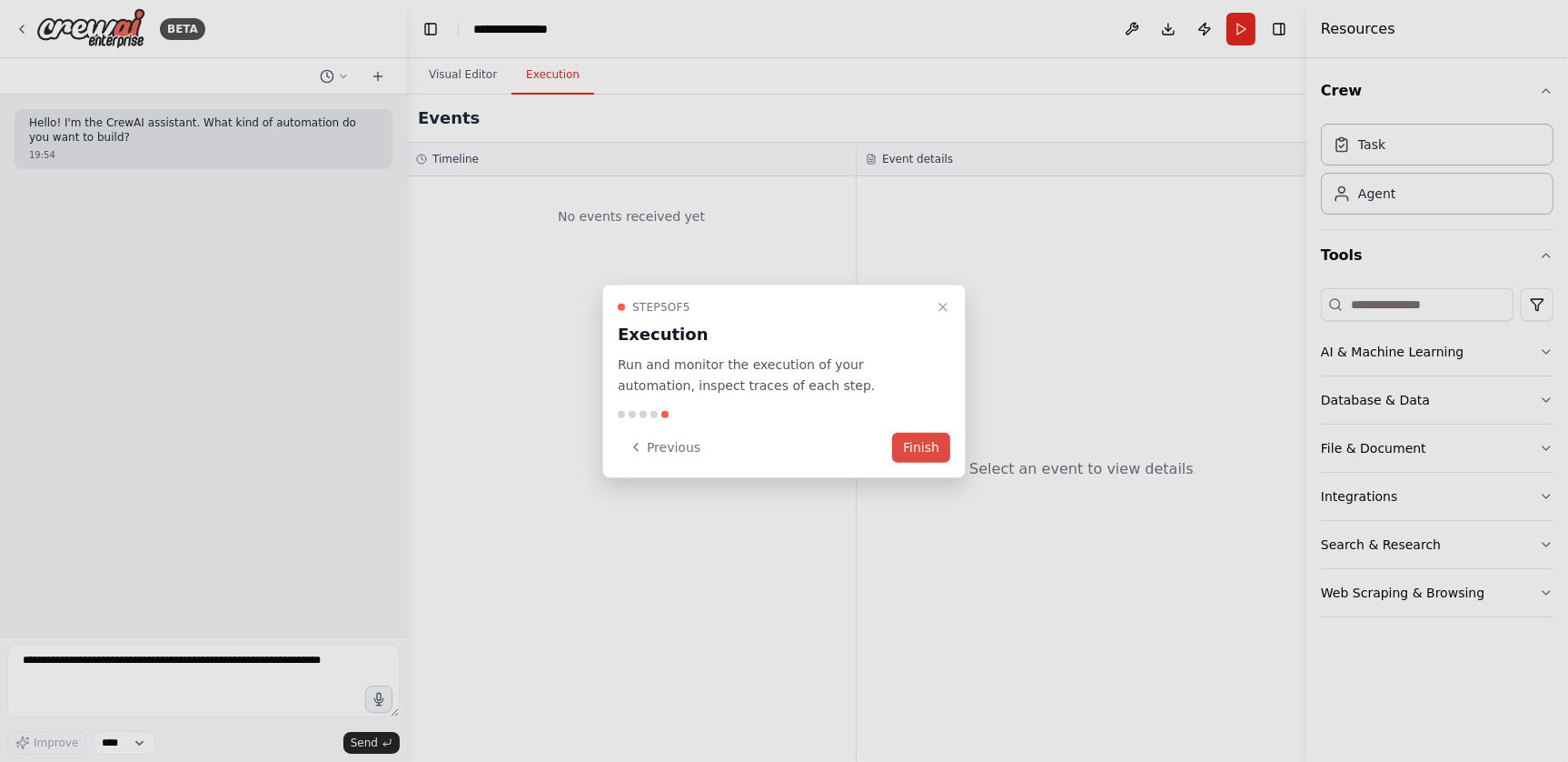
click at [921, 445] on button "Finish" at bounding box center [921, 447] width 58 height 30
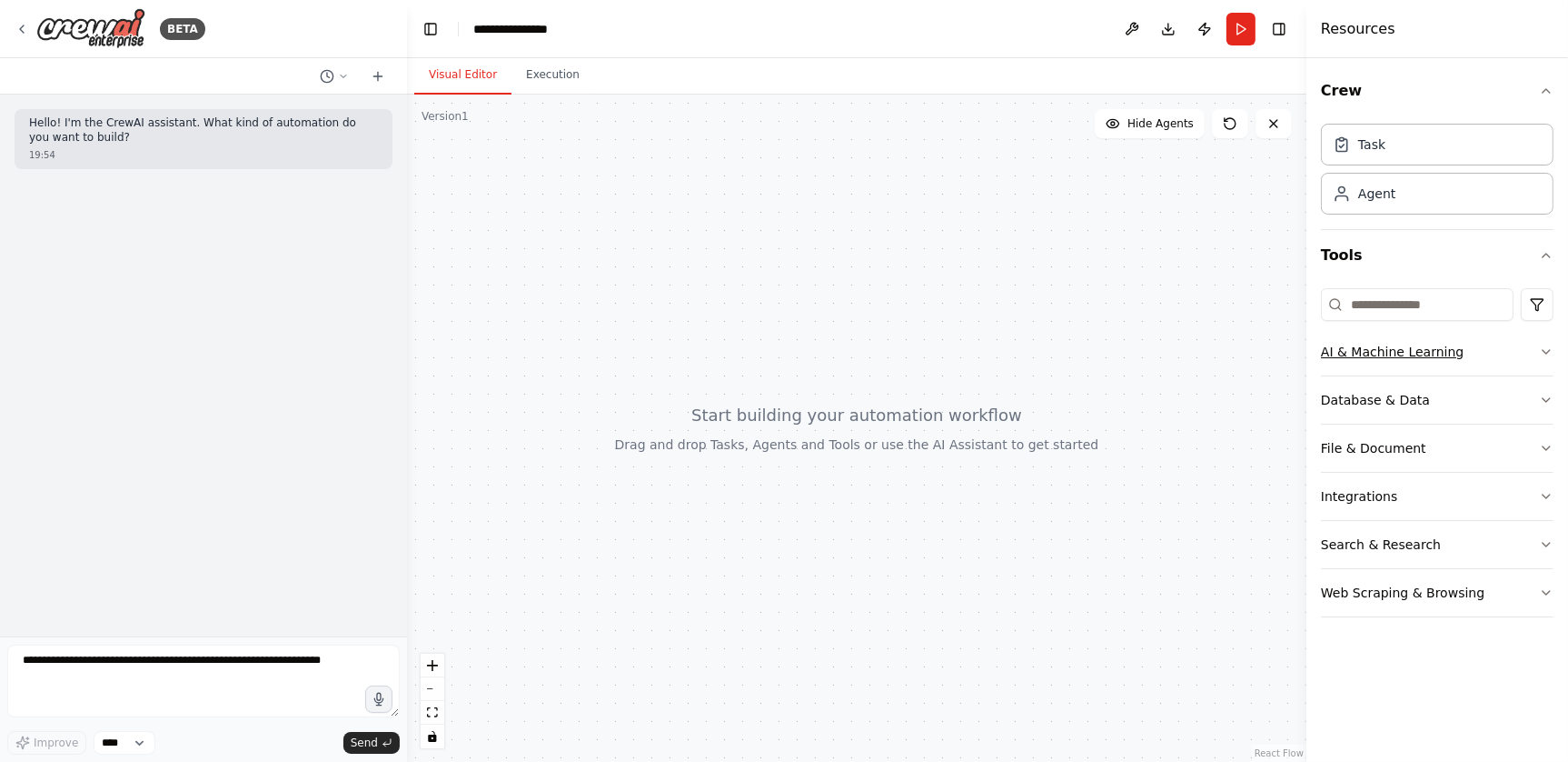
click at [1543, 348] on icon "button" at bounding box center [1546, 352] width 15 height 15
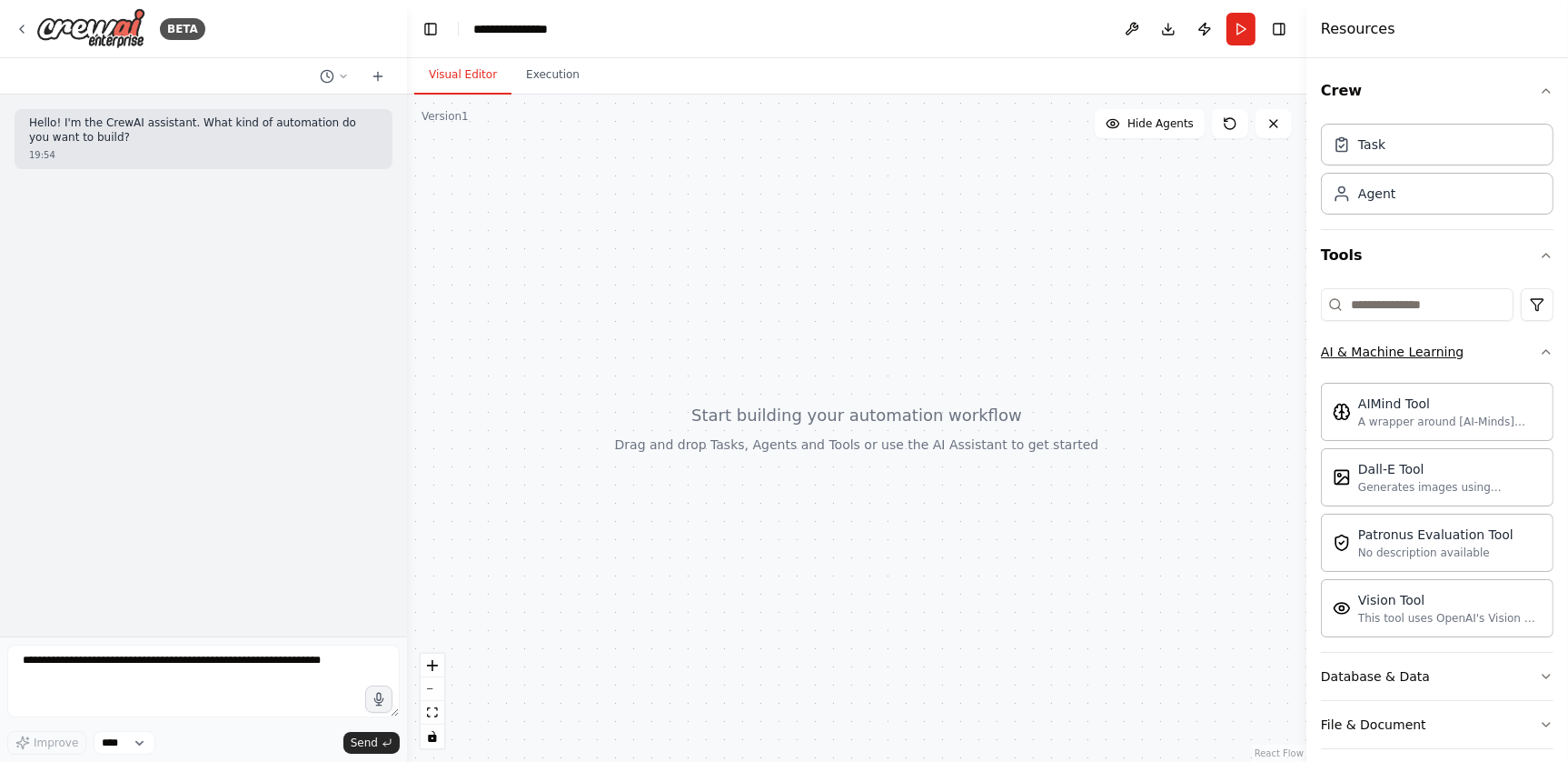
click at [1540, 345] on icon "button" at bounding box center [1546, 352] width 15 height 15
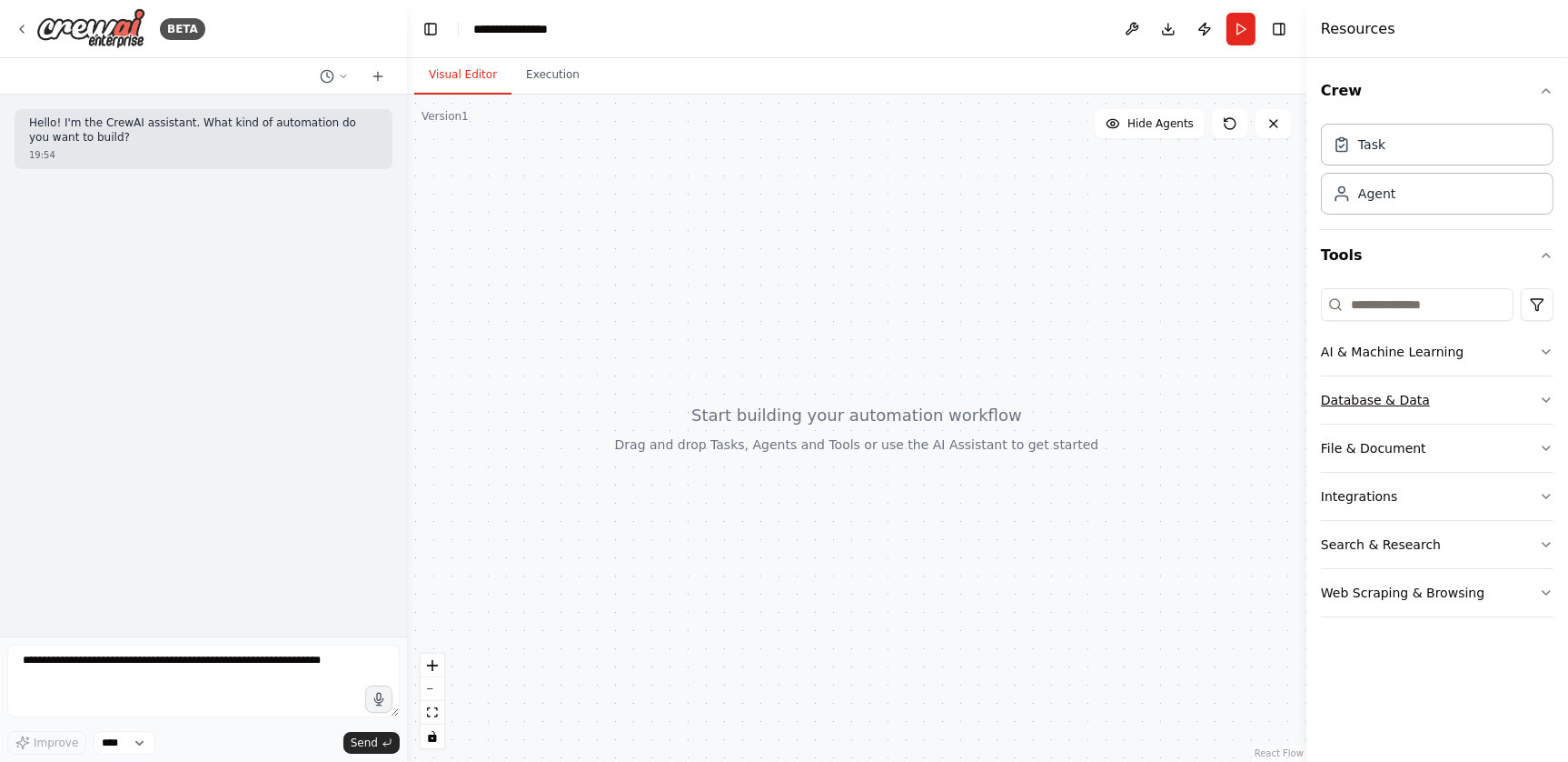
click at [1543, 398] on icon "button" at bounding box center [1545, 400] width 7 height 4
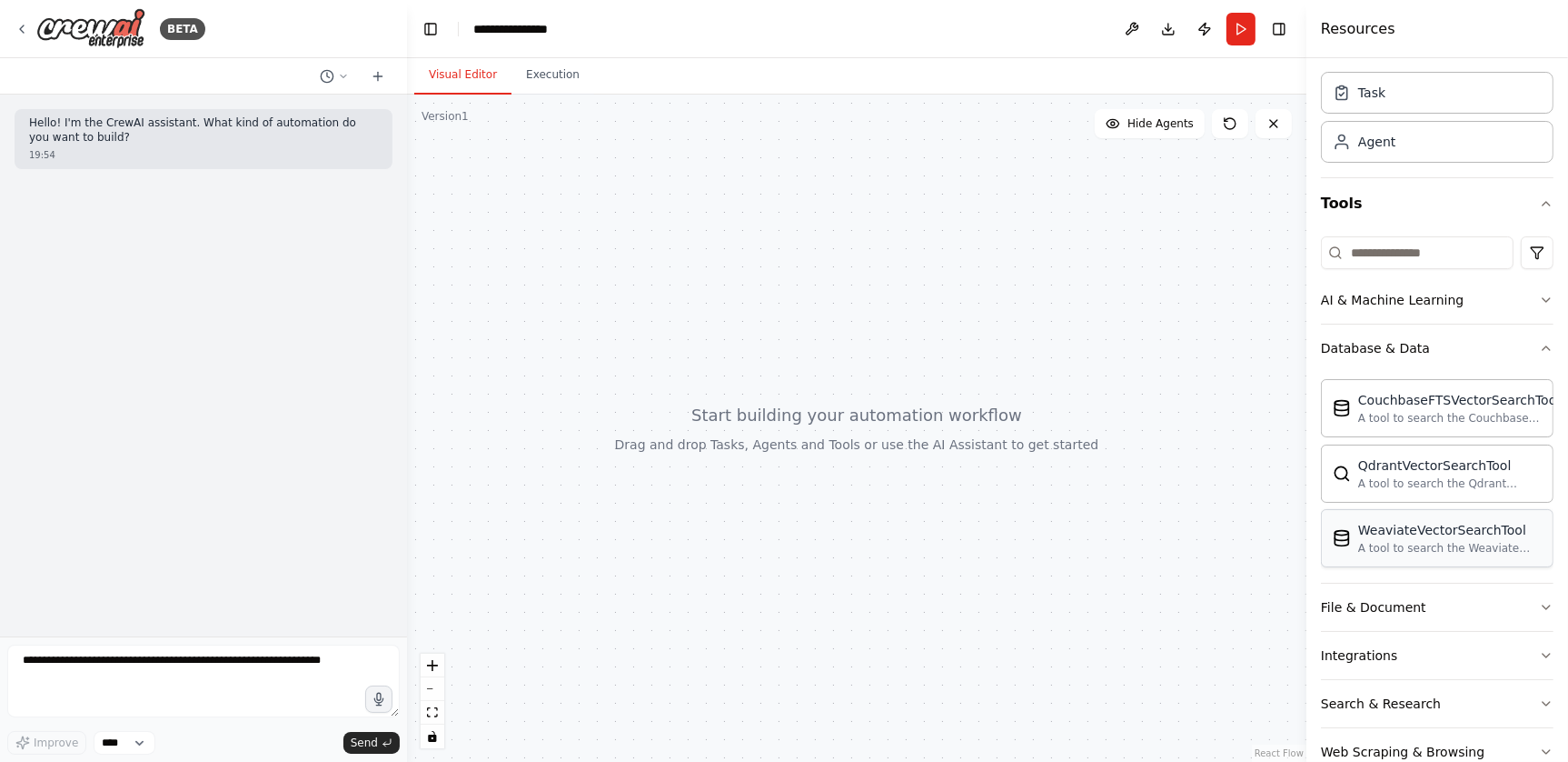
scroll to position [93, 0]
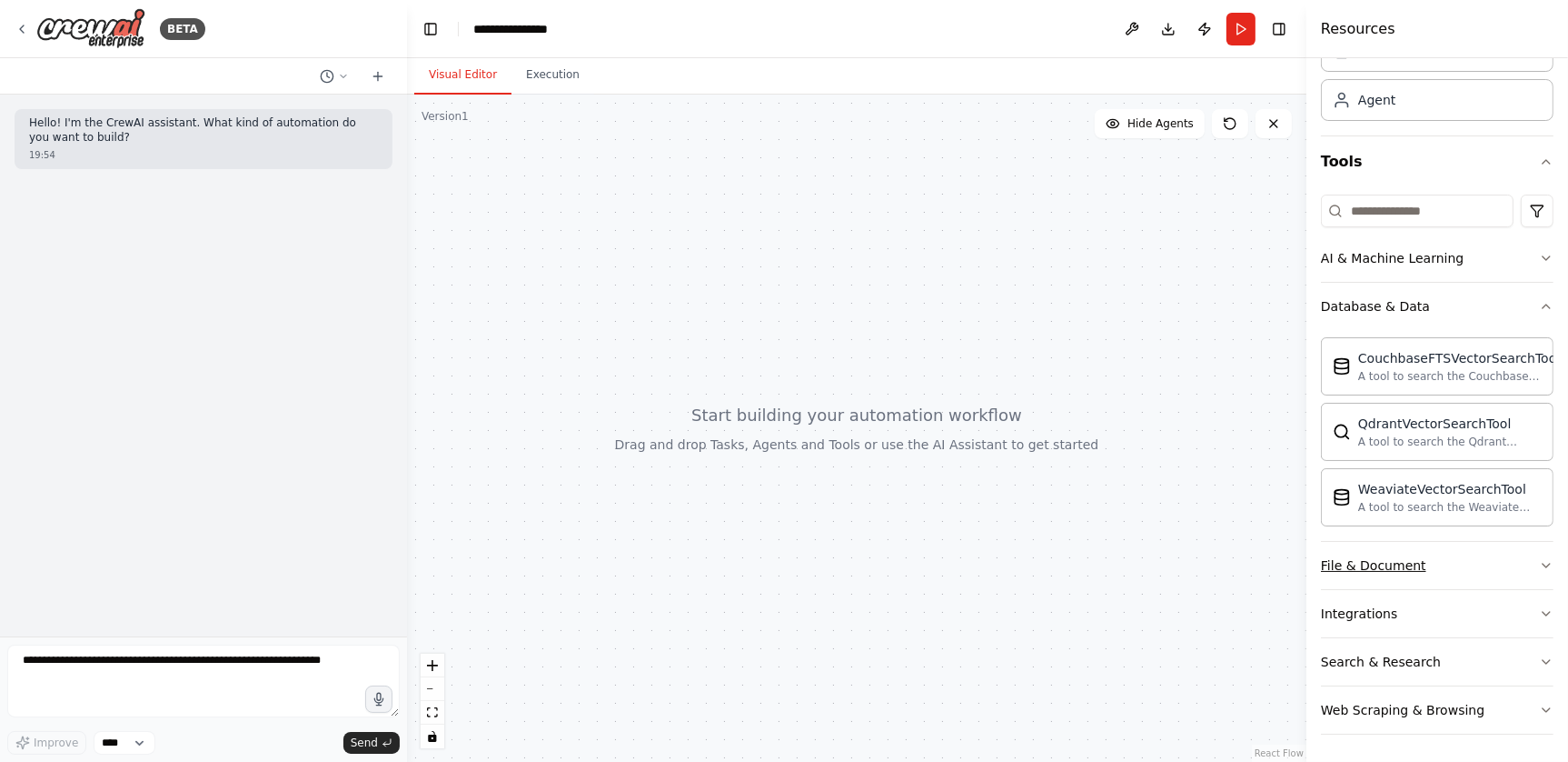
click at [1495, 557] on button "File & Document" at bounding box center [1437, 566] width 233 height 47
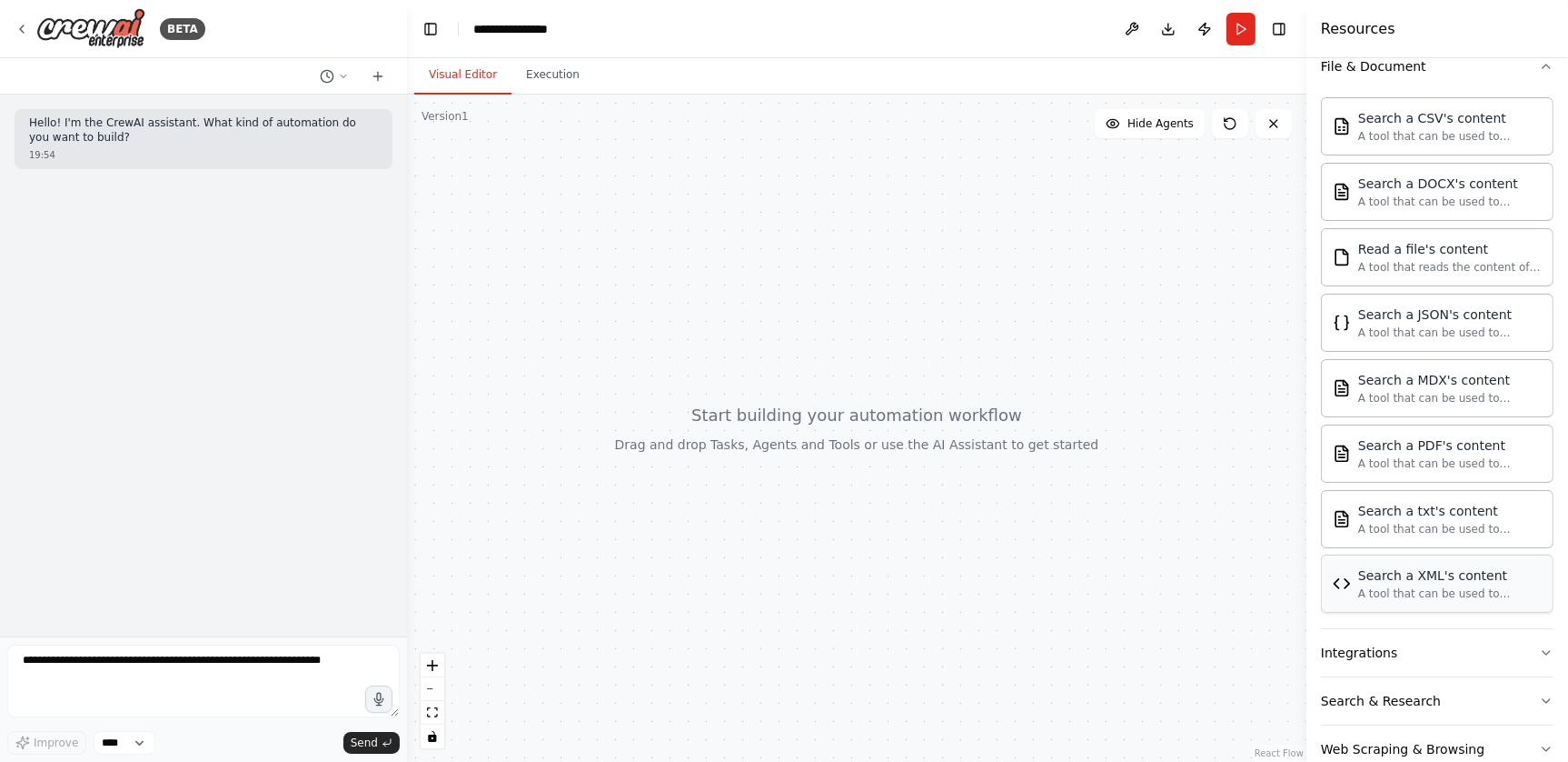
scroll to position [629, 0]
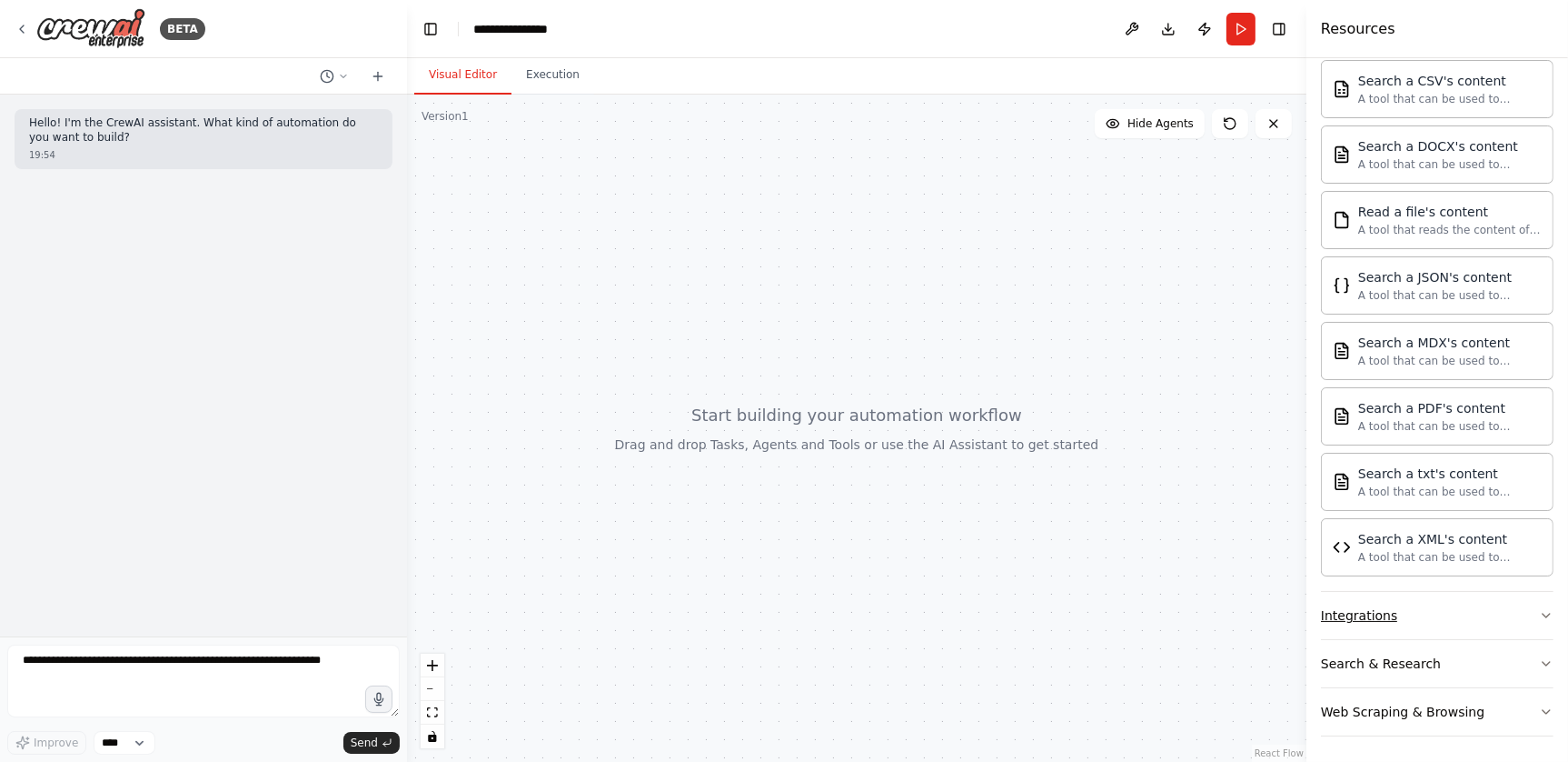
click at [1471, 612] on button "Integrations" at bounding box center [1437, 615] width 233 height 47
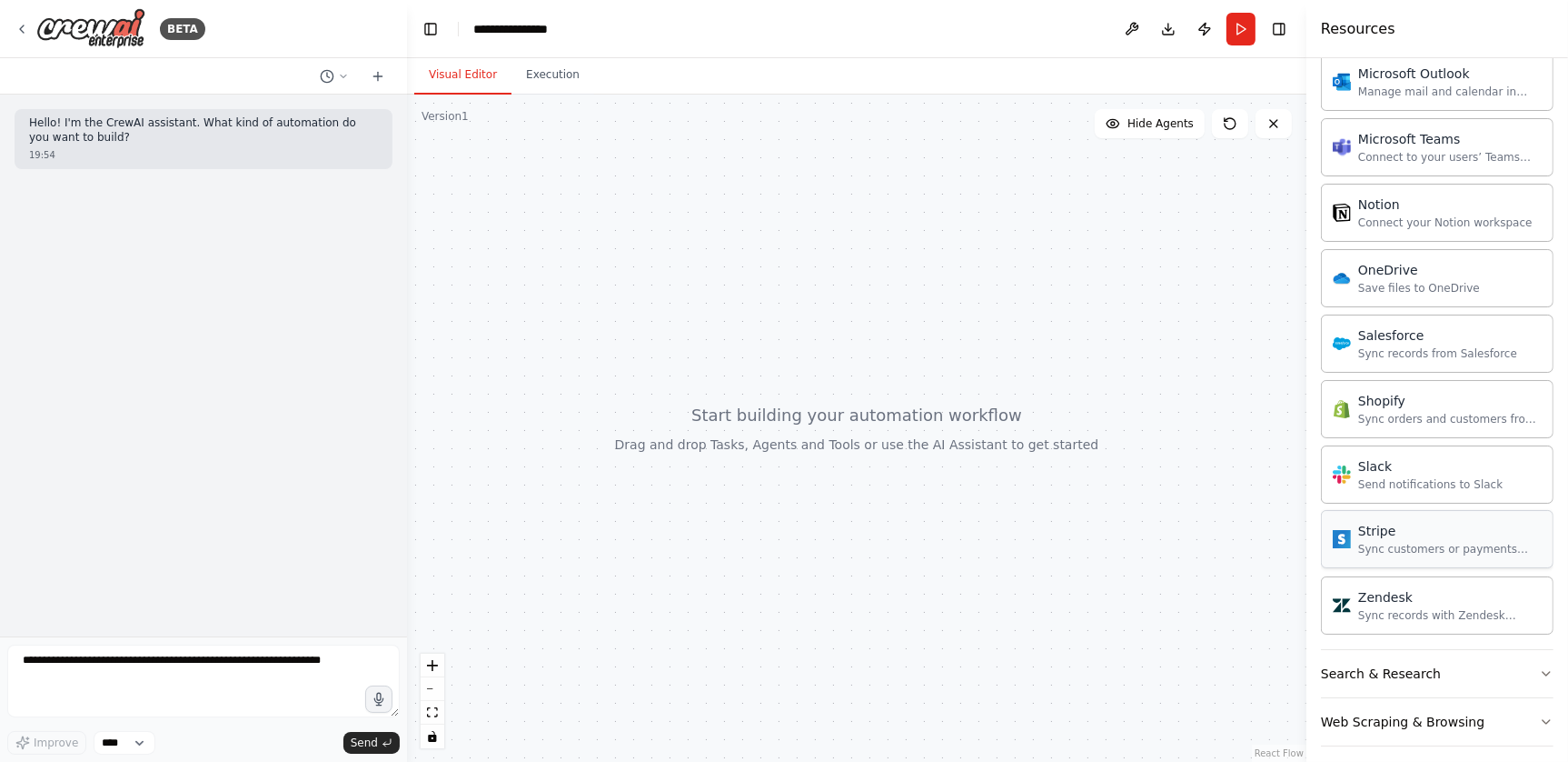
scroll to position [2015, 0]
click at [1493, 667] on button "Search & Research" at bounding box center [1437, 667] width 233 height 47
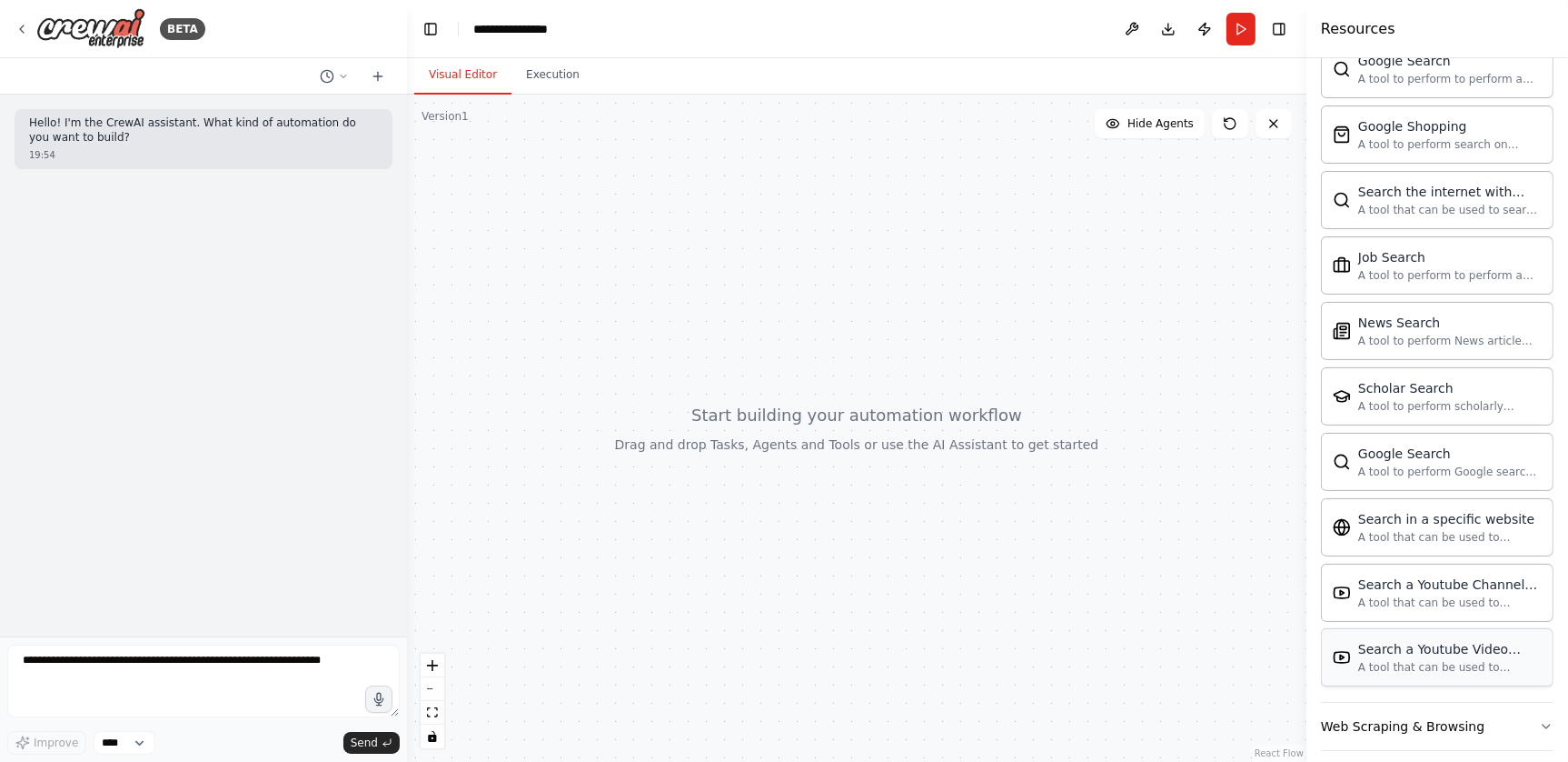
scroll to position [2943, 0]
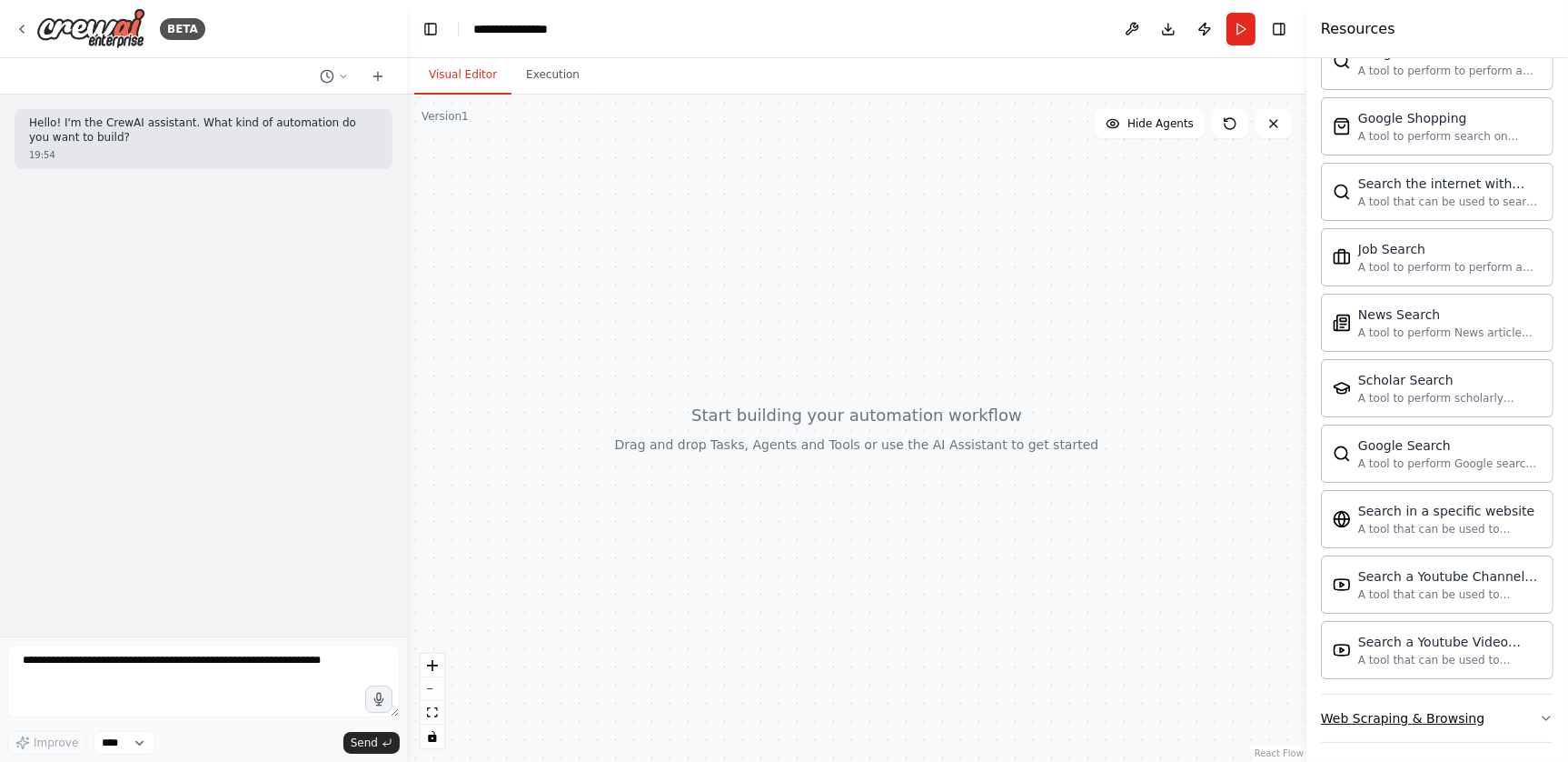
click at [1510, 711] on button "Web Scraping & Browsing" at bounding box center [1437, 718] width 233 height 47
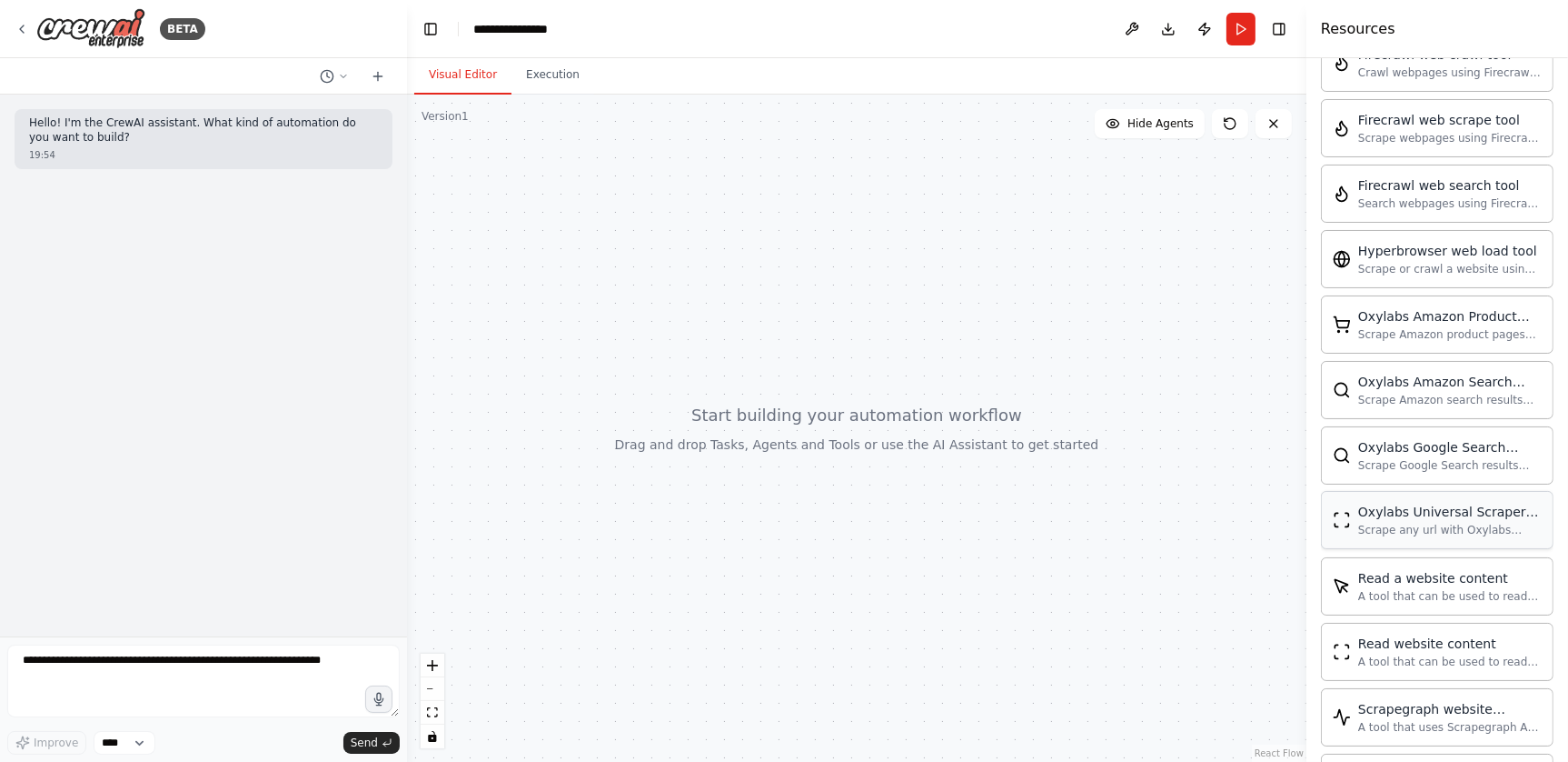
scroll to position [3936, 0]
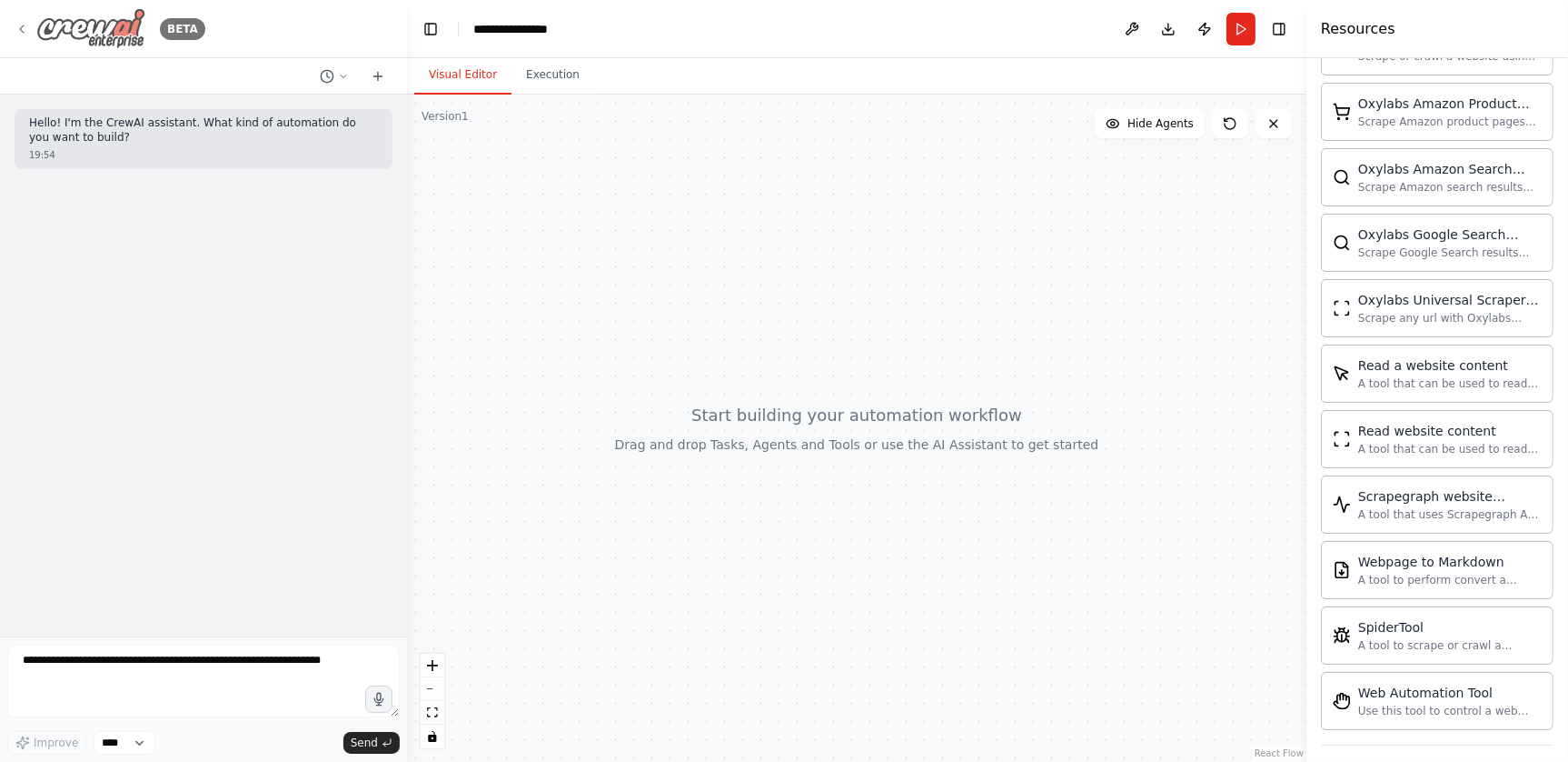
click at [82, 34] on img at bounding box center [90, 28] width 109 height 41
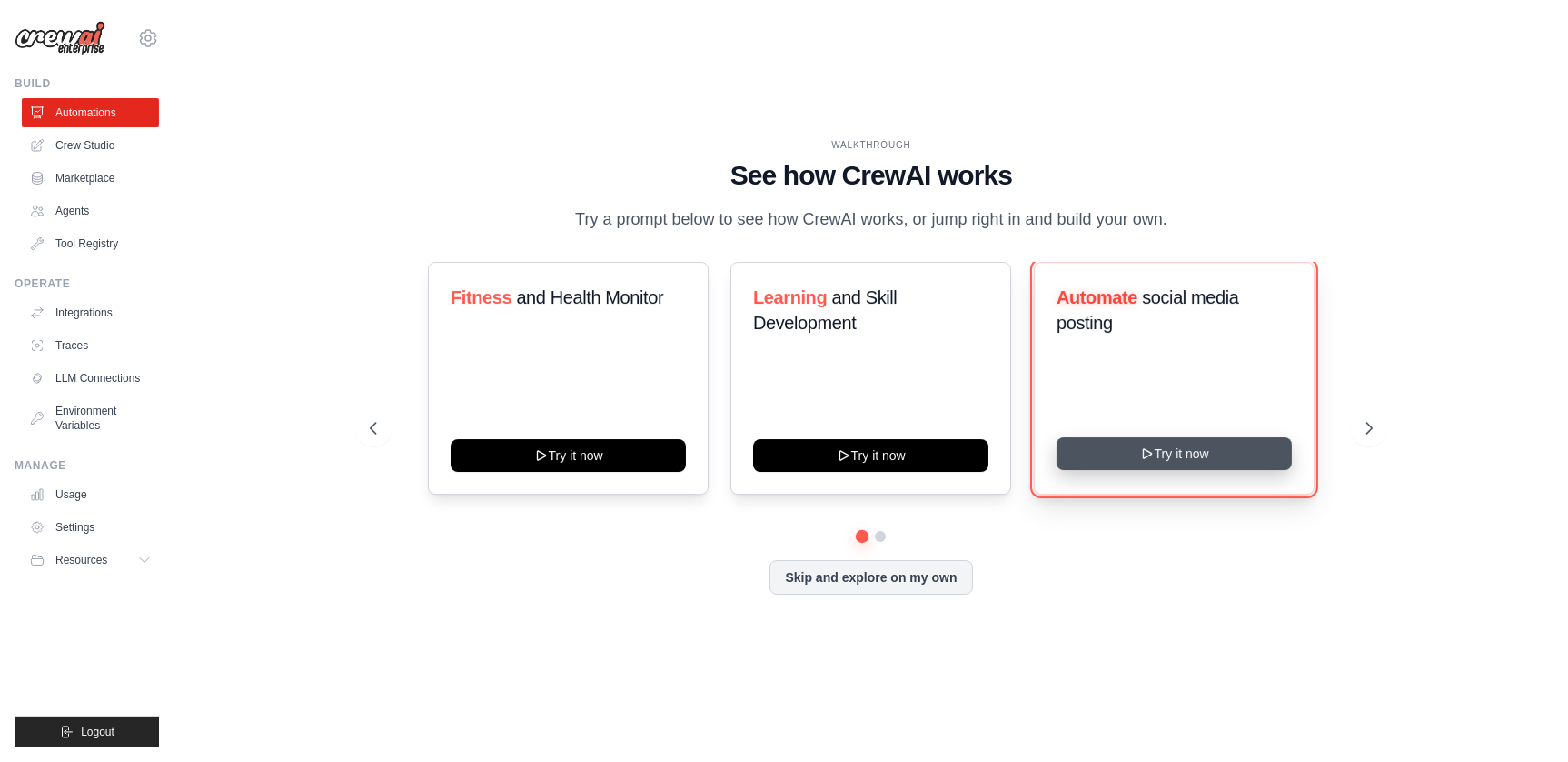
click at [1181, 451] on button "Try it now" at bounding box center [1174, 453] width 236 height 32
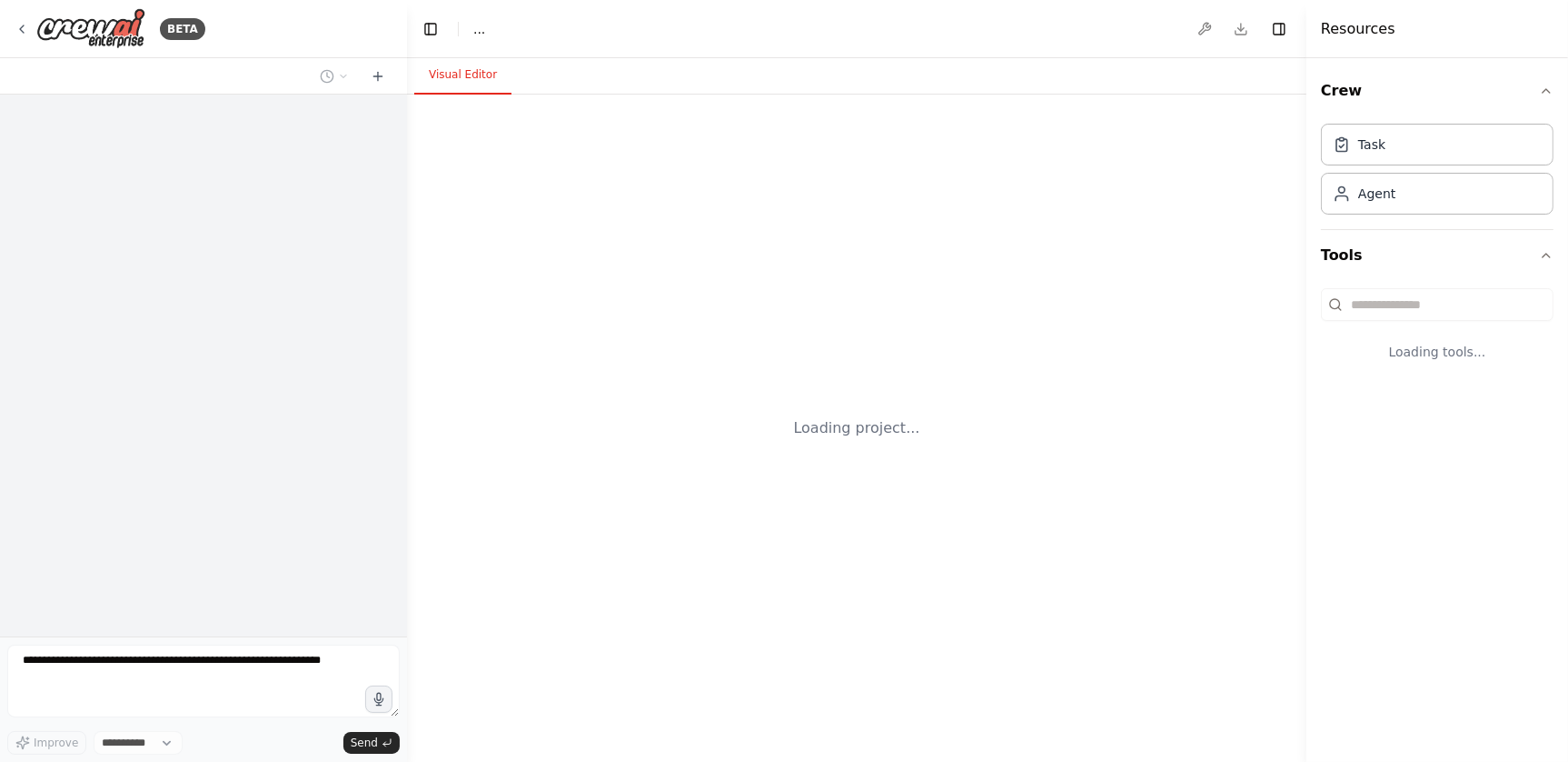
select select "****"
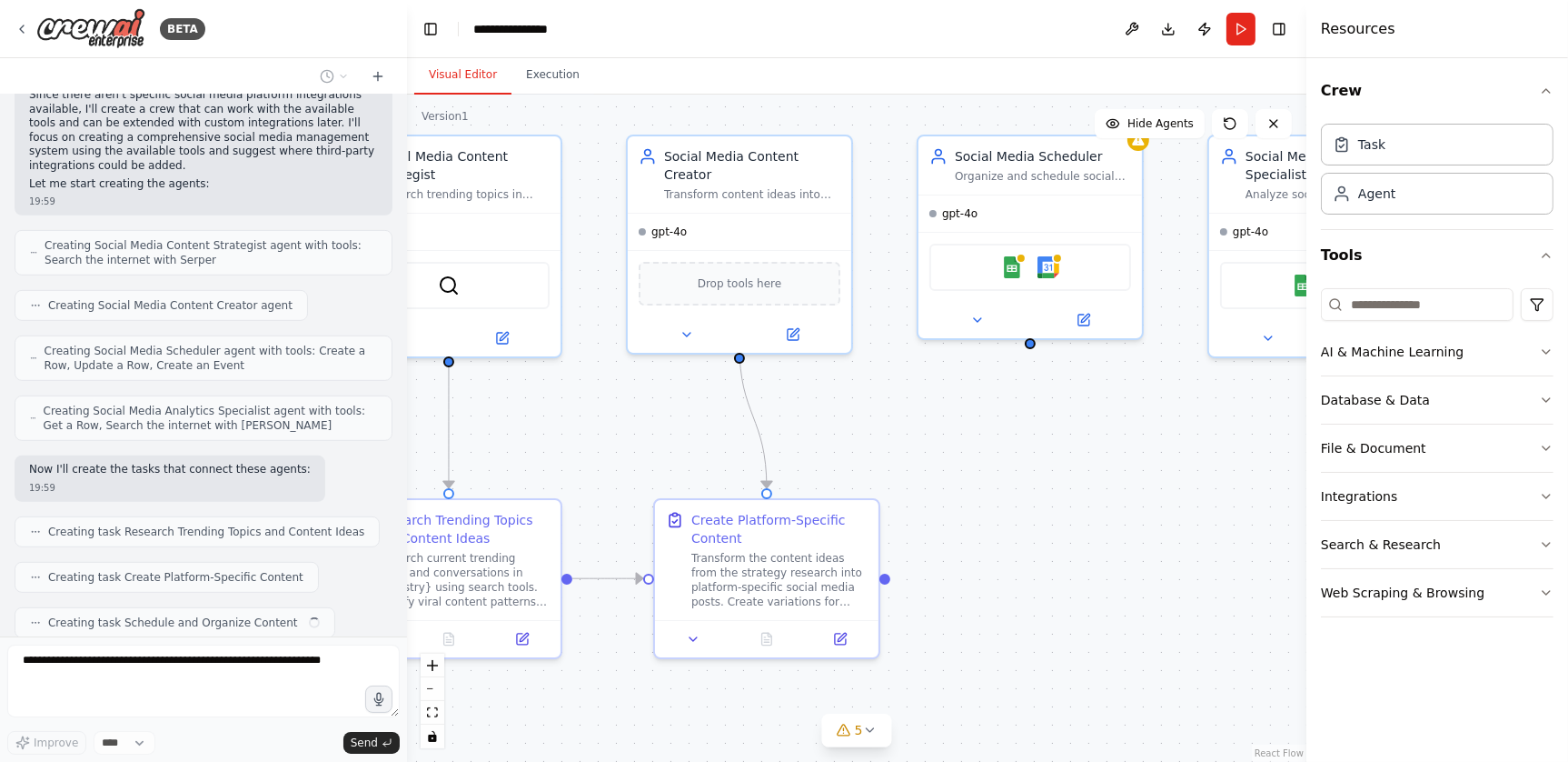
scroll to position [1036, 0]
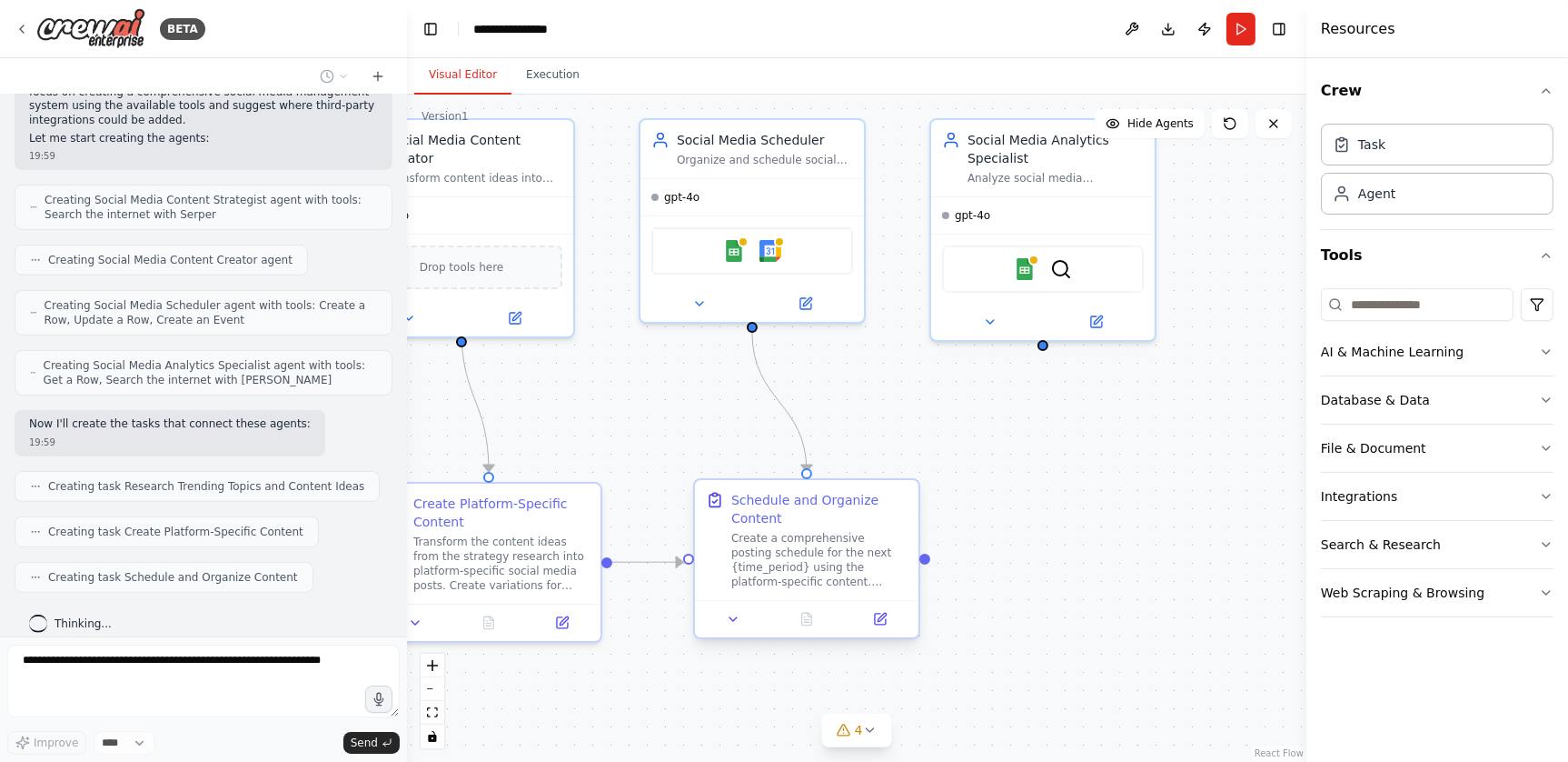
drag, startPoint x: 1213, startPoint y: 553, endPoint x: 773, endPoint y: 485, distance: 445.2
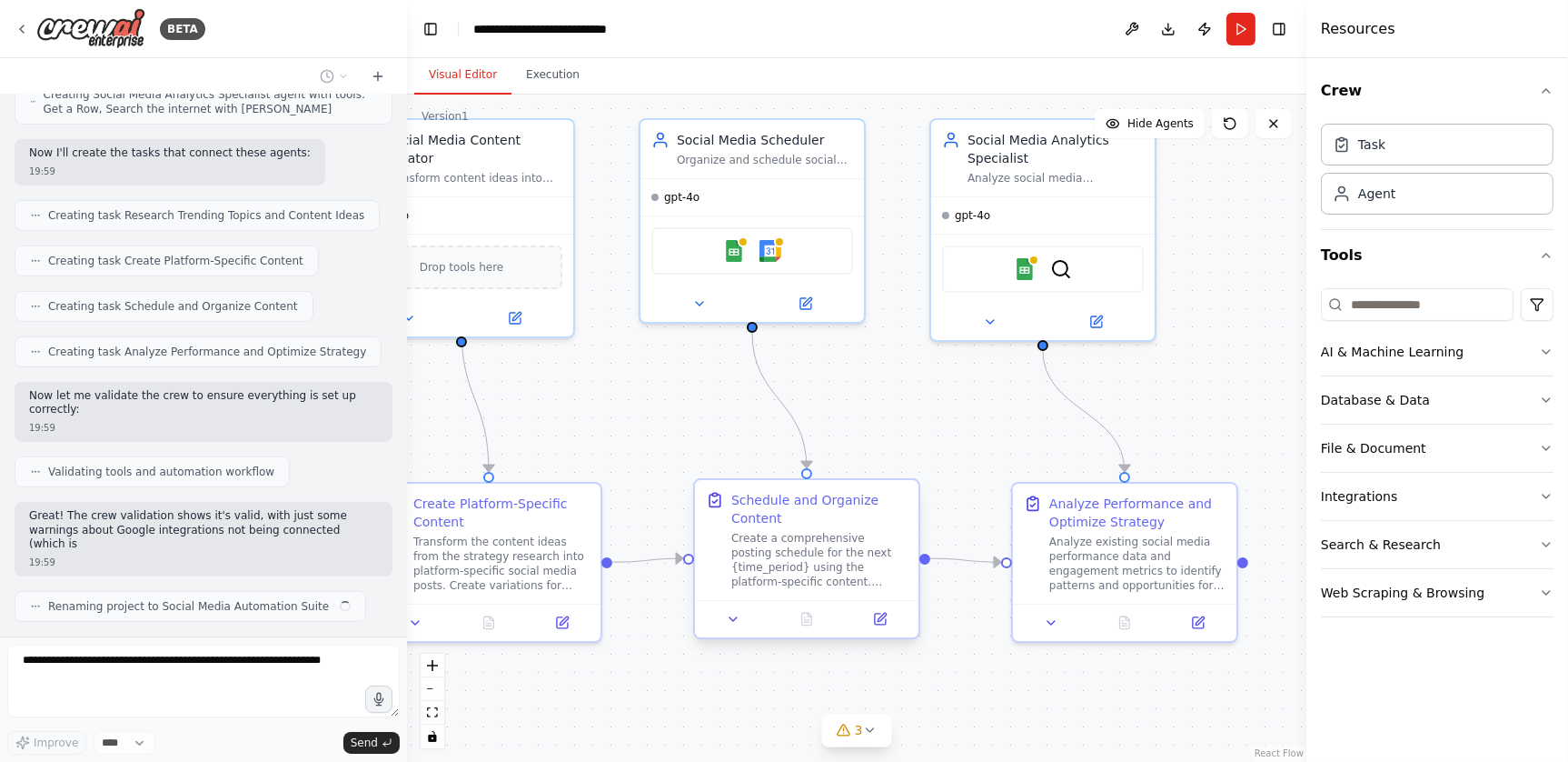
scroll to position [1321, 0]
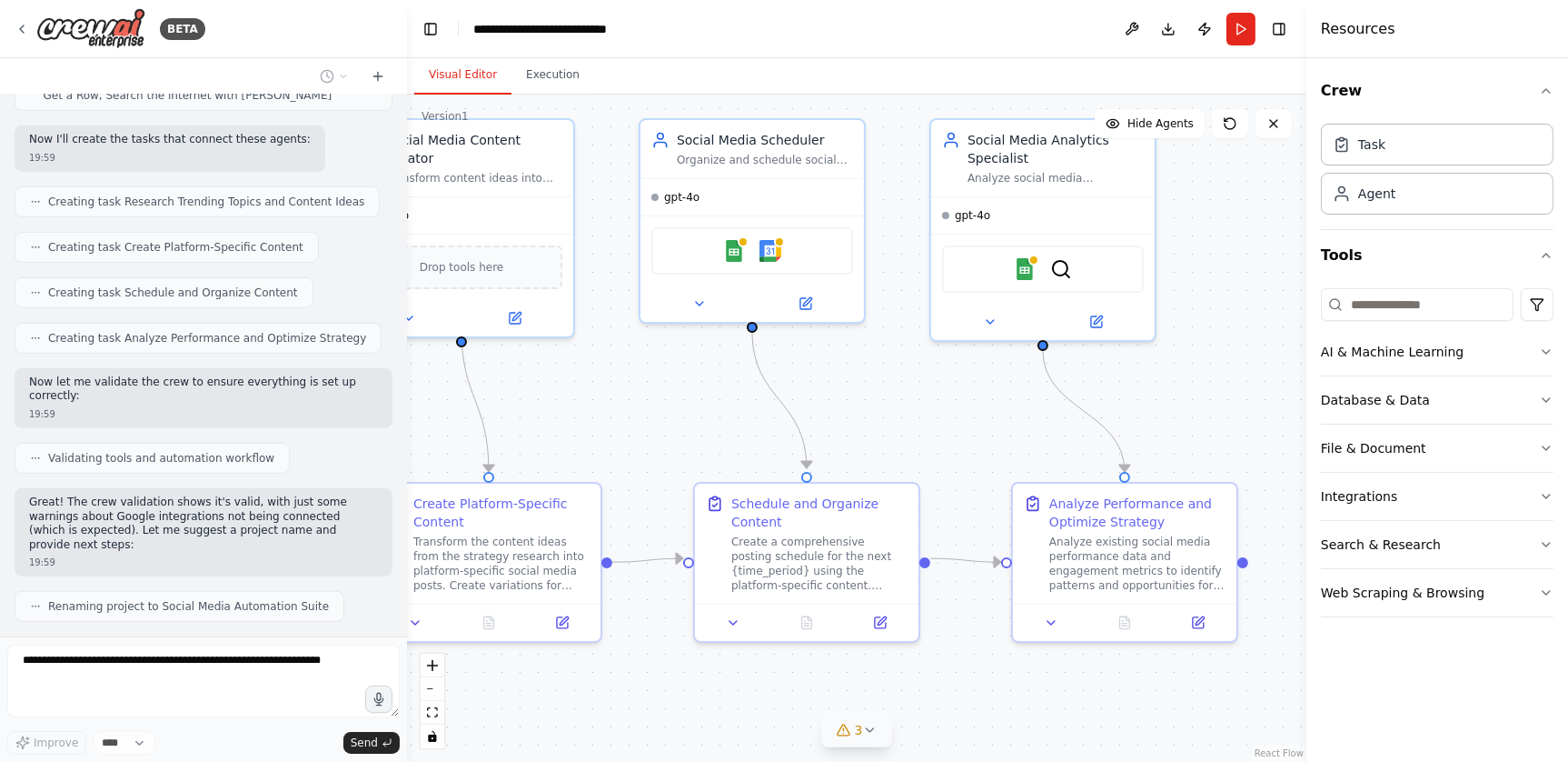
click at [872, 728] on div "BETA Create a crew that schedules and publishes social media content across mul…" at bounding box center [784, 381] width 1568 height 762
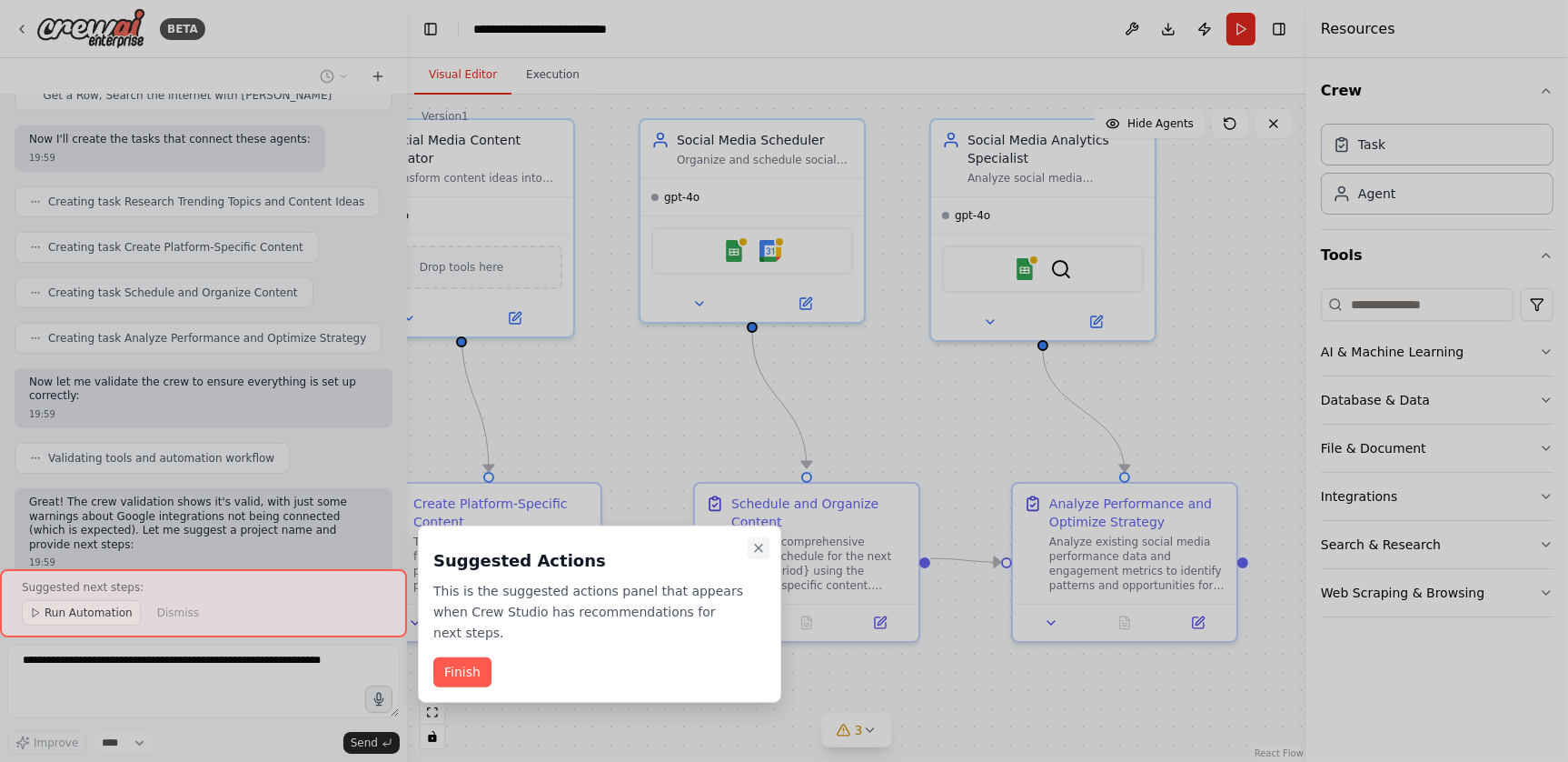
click at [755, 546] on icon "Close walkthrough" at bounding box center [758, 548] width 15 height 15
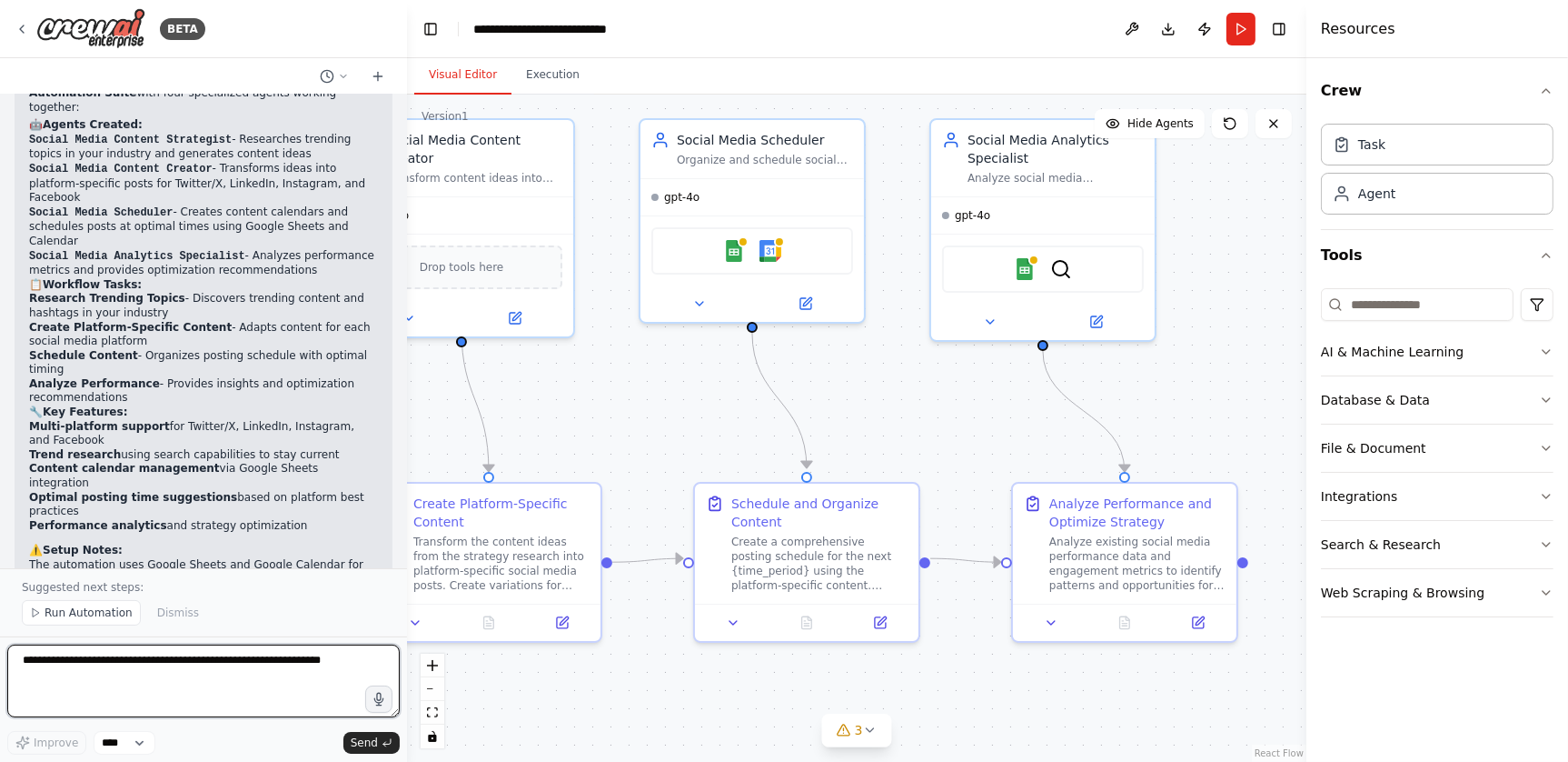
scroll to position [1906, 0]
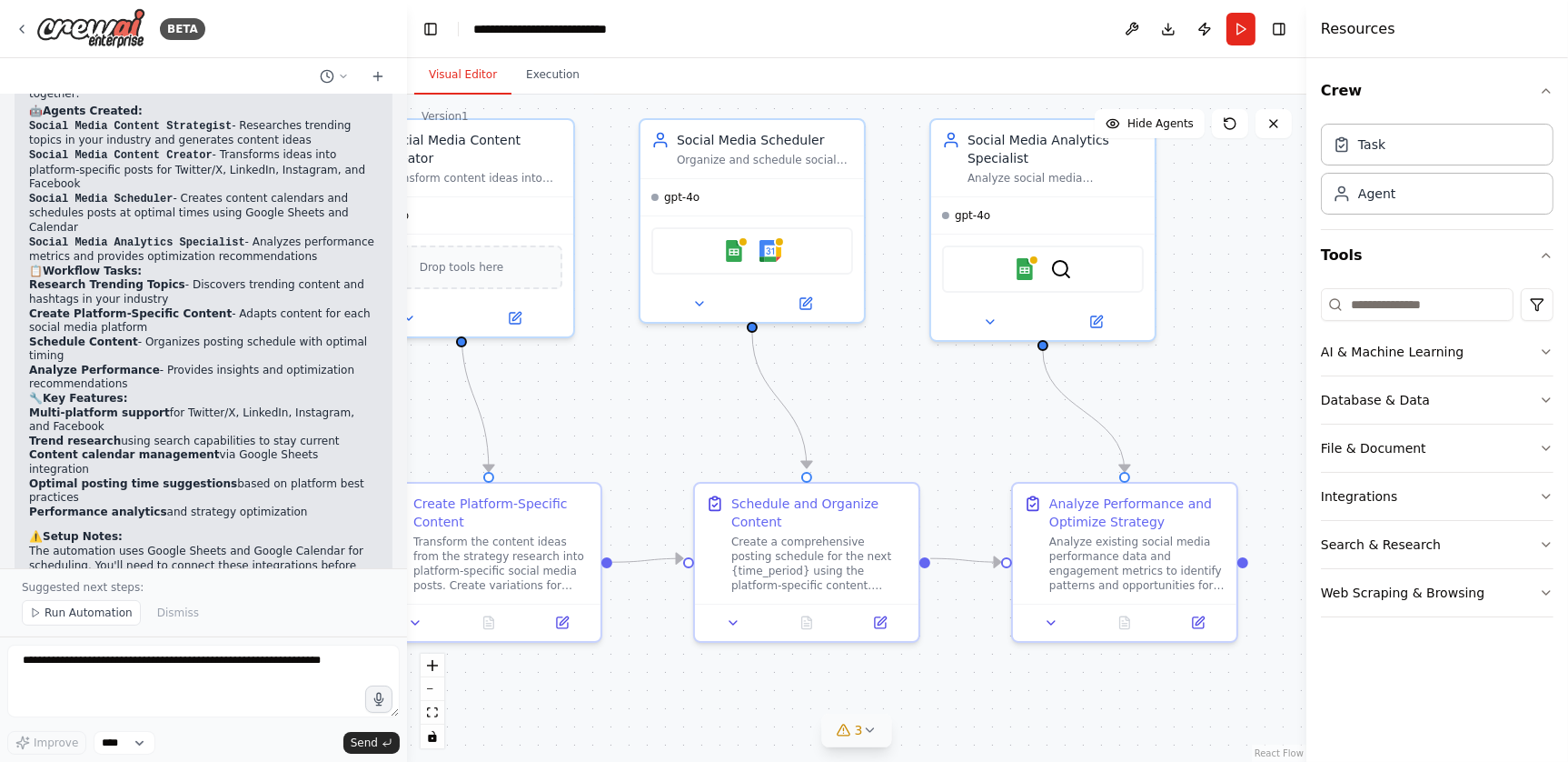
click at [853, 735] on div "3" at bounding box center [849, 730] width 27 height 19
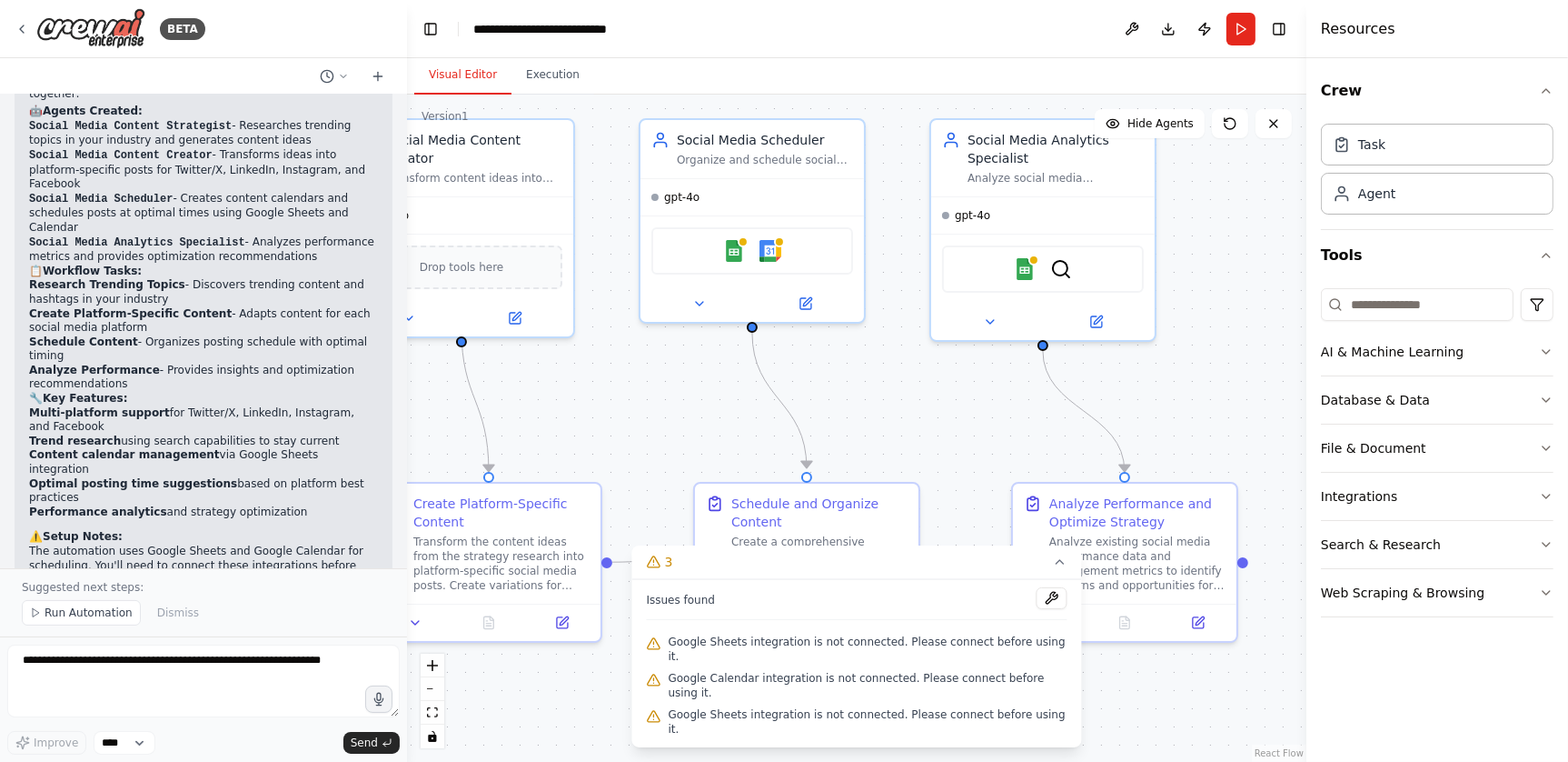
click at [567, 702] on div ".deletable-edge-delete-btn { width: 20px; height: 20px; border: 0px solid #ffff…" at bounding box center [857, 427] width 899 height 667
click at [959, 435] on div ".deletable-edge-delete-btn { width: 20px; height: 20px; border: 0px solid #ffff…" at bounding box center [857, 427] width 899 height 667
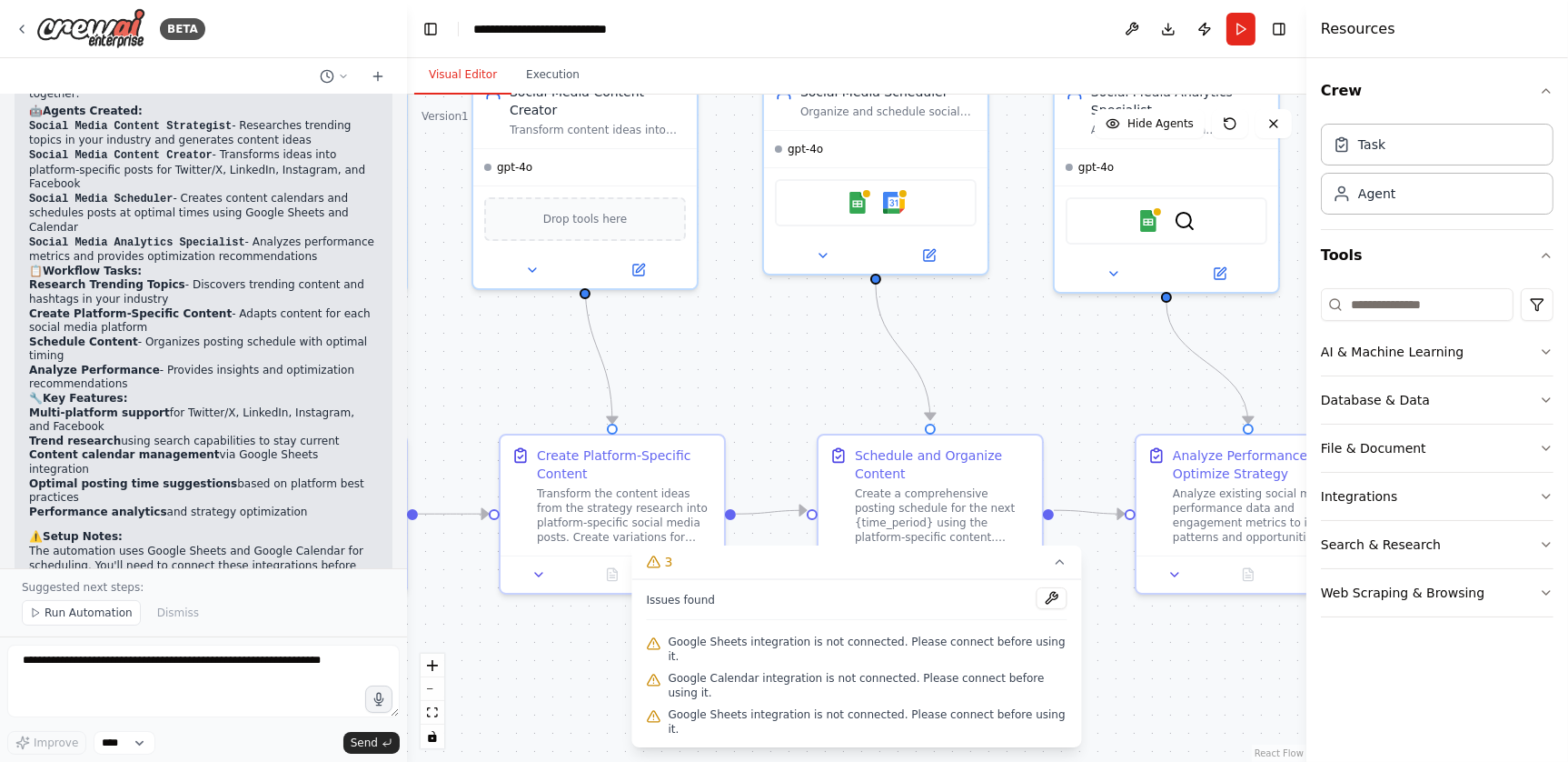
drag, startPoint x: 957, startPoint y: 430, endPoint x: 1081, endPoint y: 382, distance: 133.0
click at [1081, 382] on div ".deletable-edge-delete-btn { width: 20px; height: 20px; border: 0px solid #ffff…" at bounding box center [857, 427] width 899 height 667
click at [1166, 33] on button "Download" at bounding box center [1168, 28] width 29 height 32
click at [732, 304] on div ".deletable-edge-delete-btn { width: 20px; height: 20px; border: 0px solid #ffff…" at bounding box center [857, 427] width 899 height 667
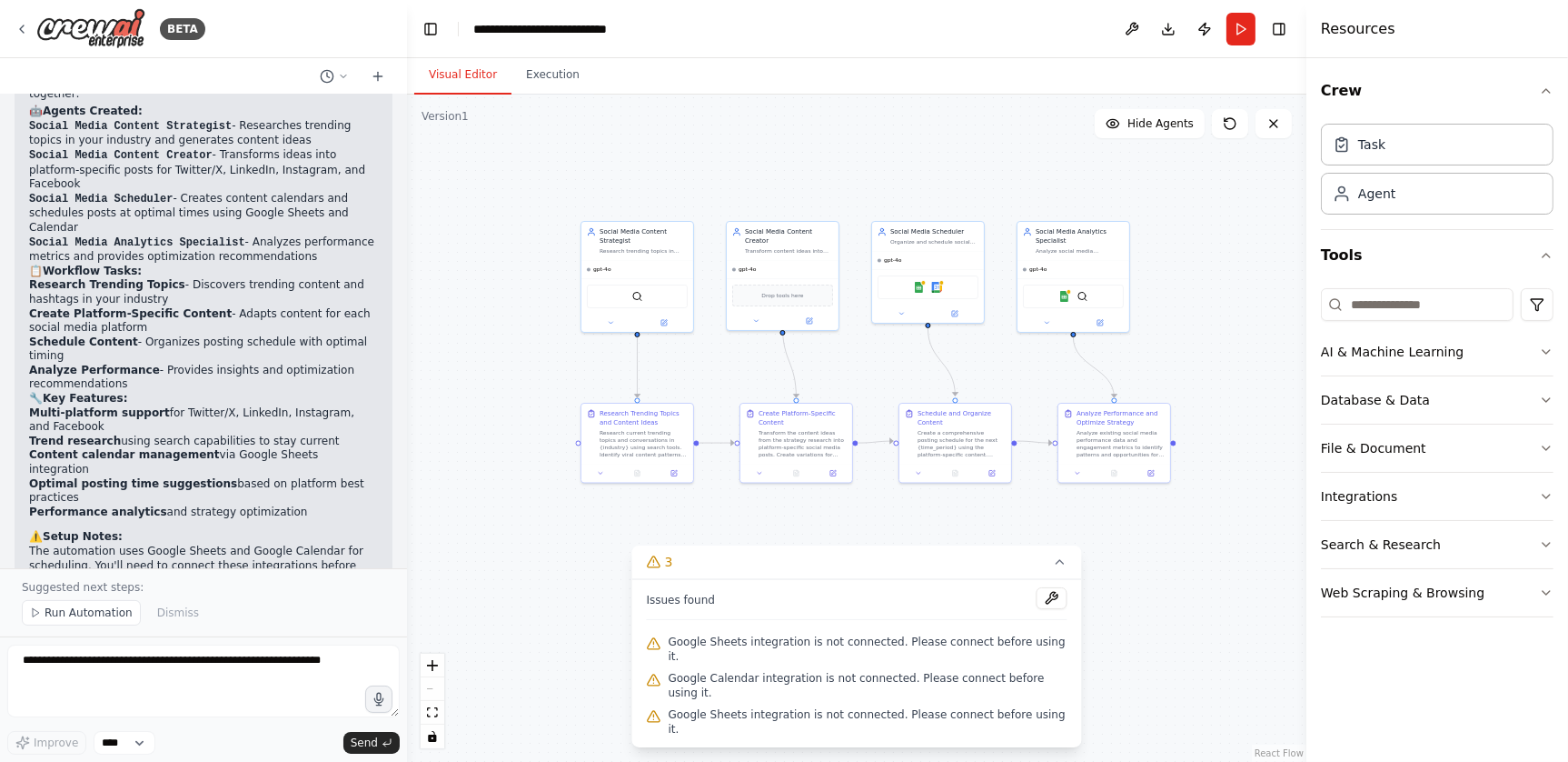
drag, startPoint x: 730, startPoint y: 313, endPoint x: 855, endPoint y: 343, distance: 128.5
click at [855, 343] on div ".deletable-edge-delete-btn { width: 20px; height: 20px; border: 0px solid #ffff…" at bounding box center [857, 427] width 899 height 667
